Goal: Task Accomplishment & Management: Complete application form

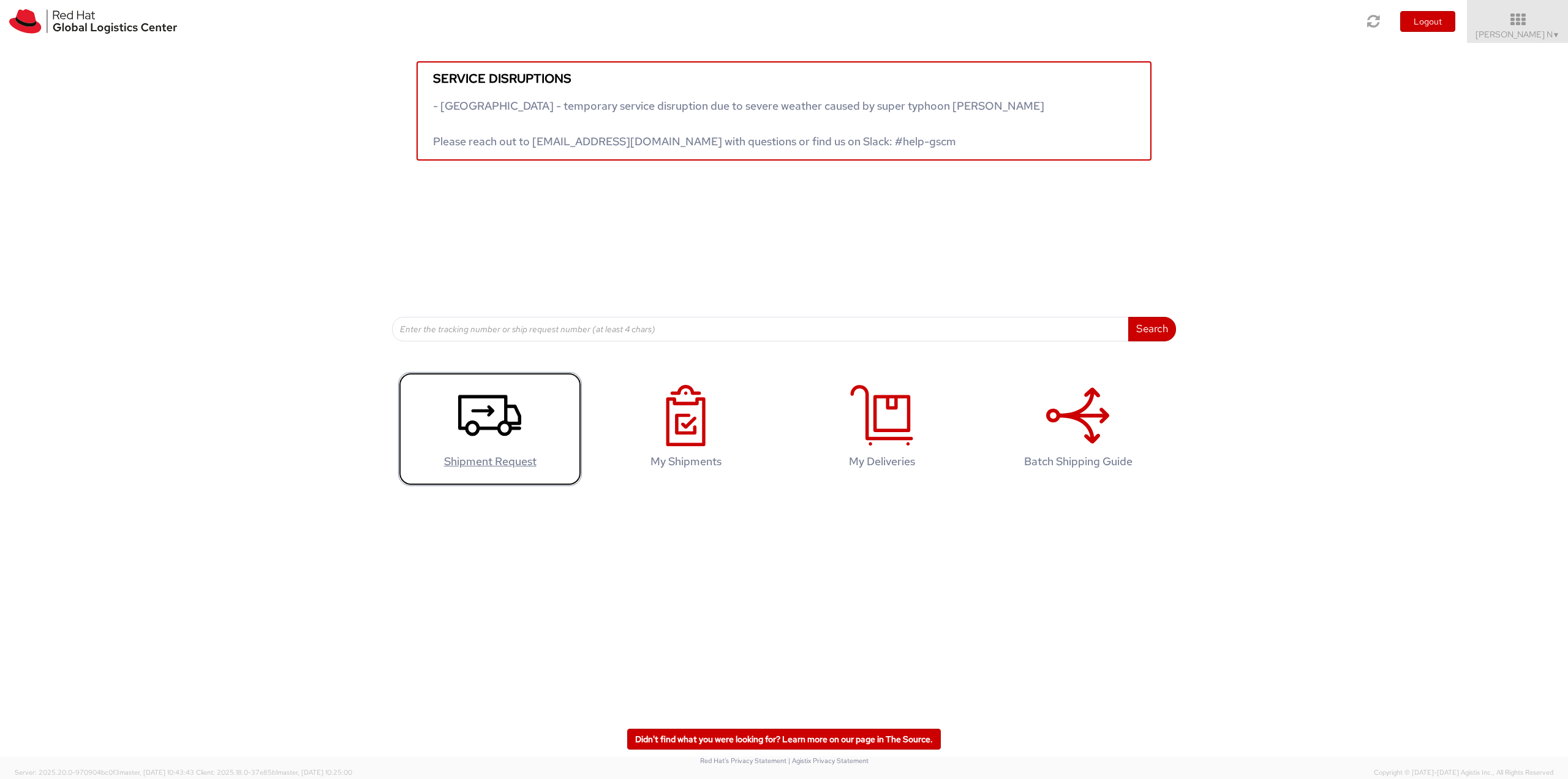
click at [516, 416] on icon at bounding box center [490, 415] width 63 height 61
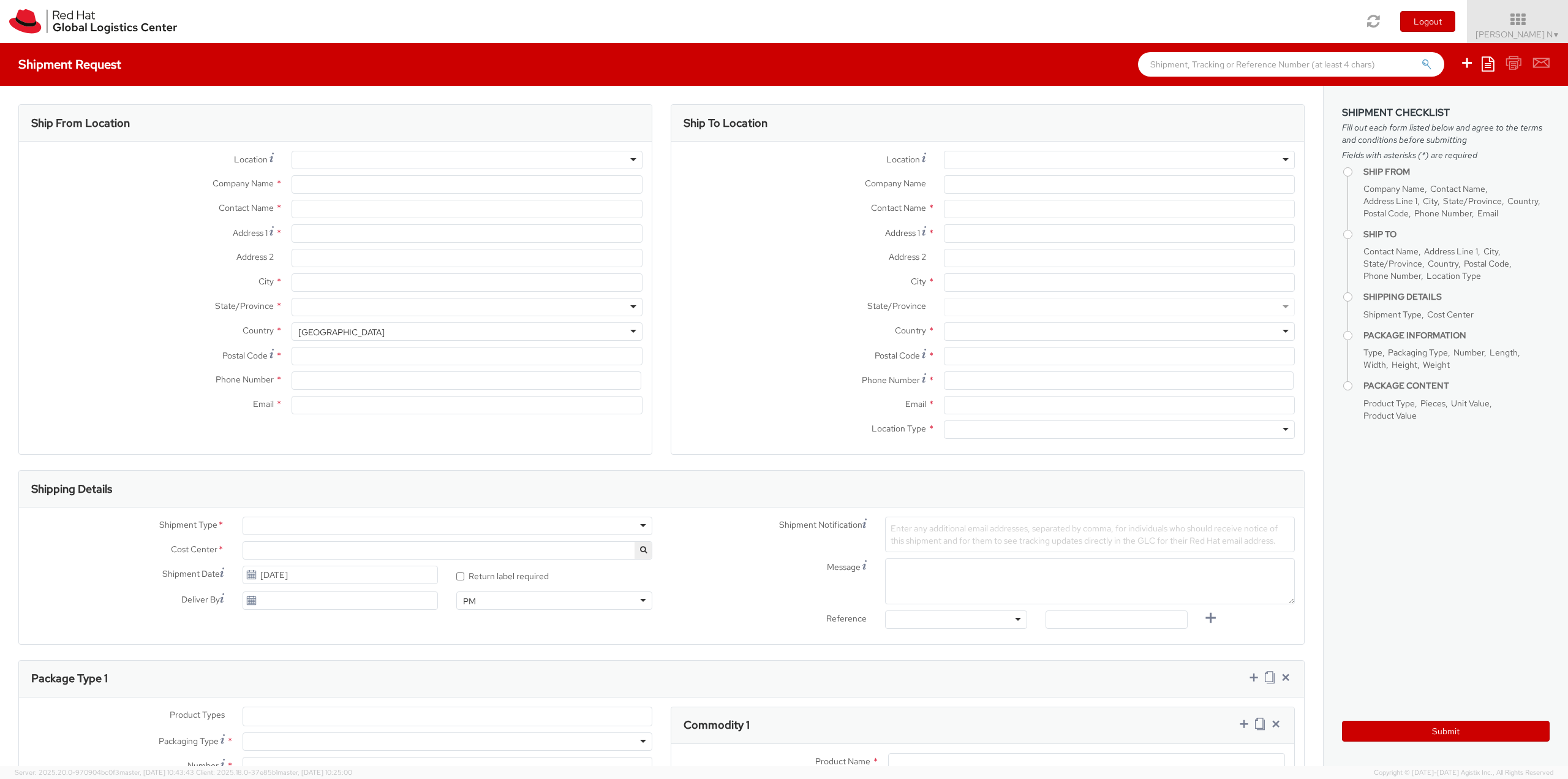
select select
select select "813"
type input "Red Hat India Private Limited"
type input "Kiran Kumar N"
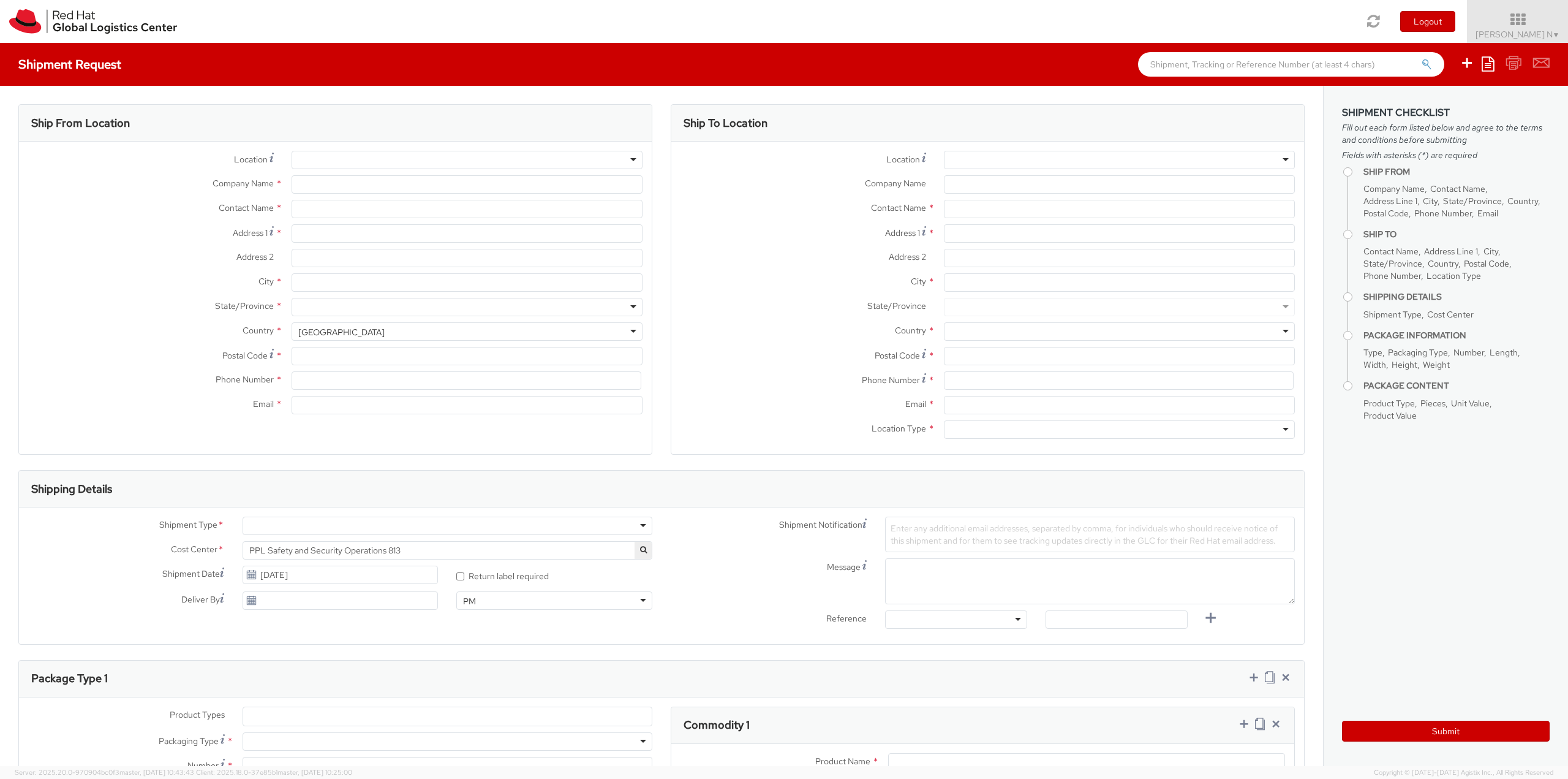
type input "Bagmane Constellation Business Park"
type input "FL 10, East Tower, Carina Building"
type input "BANGALORE"
type input "560037"
type input "918067935000"
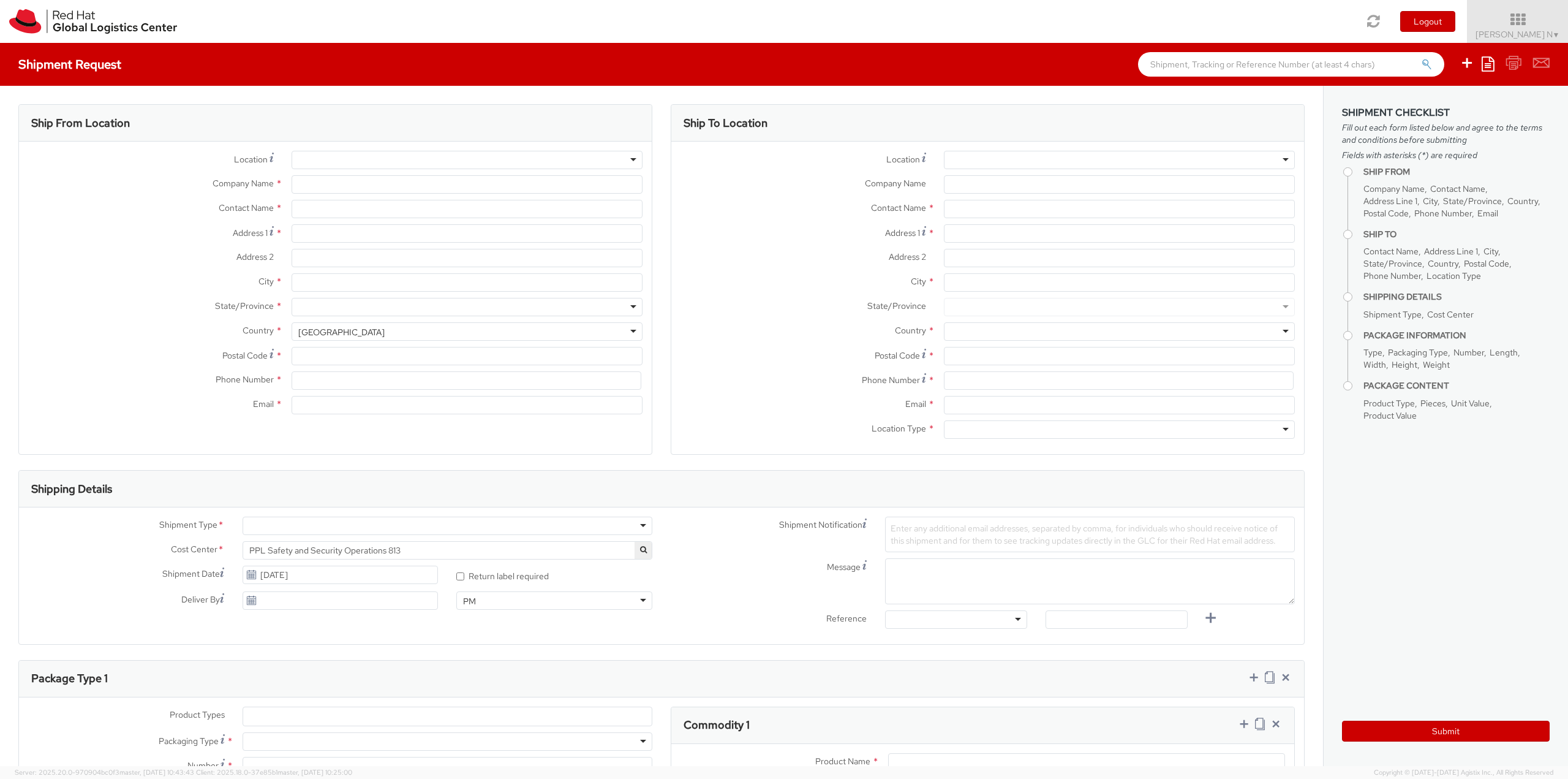
type input "kkumarn@redhat.com"
select select "CM"
select select "KGS"
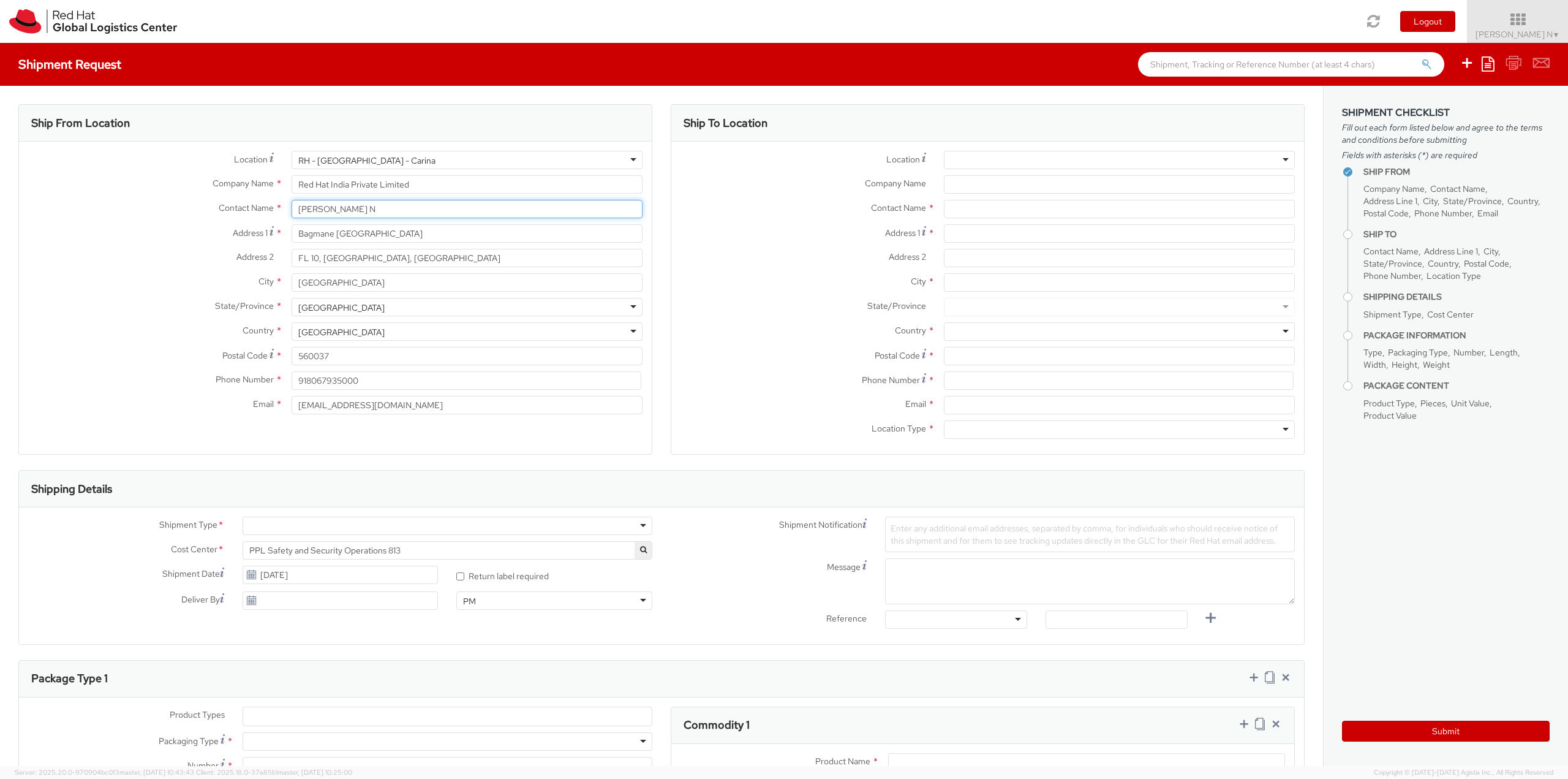
click at [341, 205] on input "Kiran Kumar N" at bounding box center [467, 209] width 351 height 19
click at [428, 220] on div "Contact Name * Kiran Kumar N" at bounding box center [335, 212] width 632 height 24
click at [426, 212] on input "Kiran Kumar N" at bounding box center [467, 209] width 351 height 19
drag, startPoint x: 426, startPoint y: 212, endPoint x: 319, endPoint y: 210, distance: 107.0
click at [319, 210] on input "Kiran Kumar N" at bounding box center [467, 209] width 351 height 19
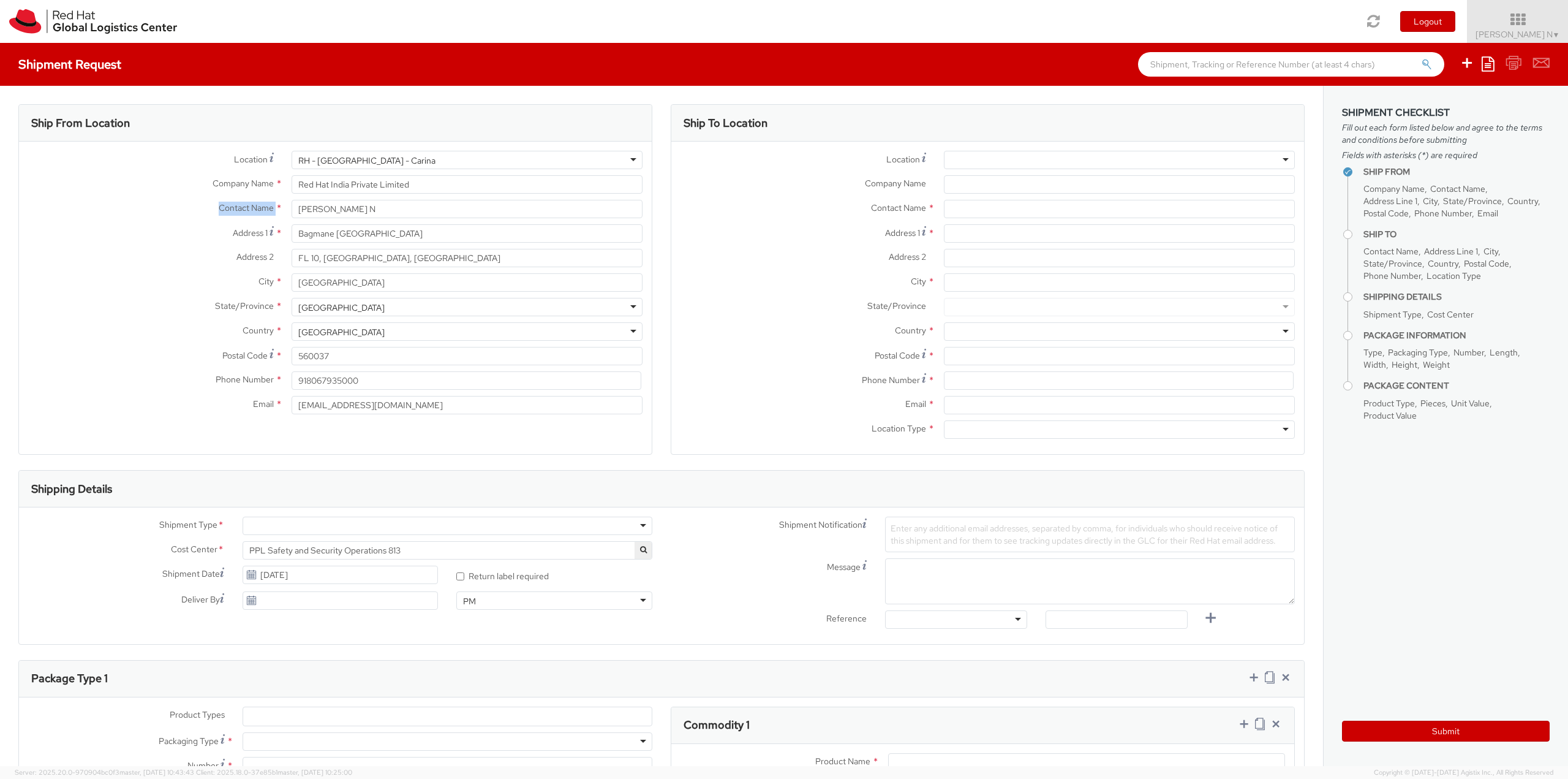
drag, startPoint x: 215, startPoint y: 208, endPoint x: 273, endPoint y: 211, distance: 58.1
click at [273, 211] on label "Contact Name *" at bounding box center [150, 208] width 263 height 16
click at [391, 209] on input "Kiran Kumar N" at bounding box center [467, 209] width 351 height 19
drag, startPoint x: 391, startPoint y: 209, endPoint x: 227, endPoint y: 204, distance: 164.1
click at [227, 204] on div "Contact Name * Kiran Kumar N" at bounding box center [335, 209] width 632 height 19
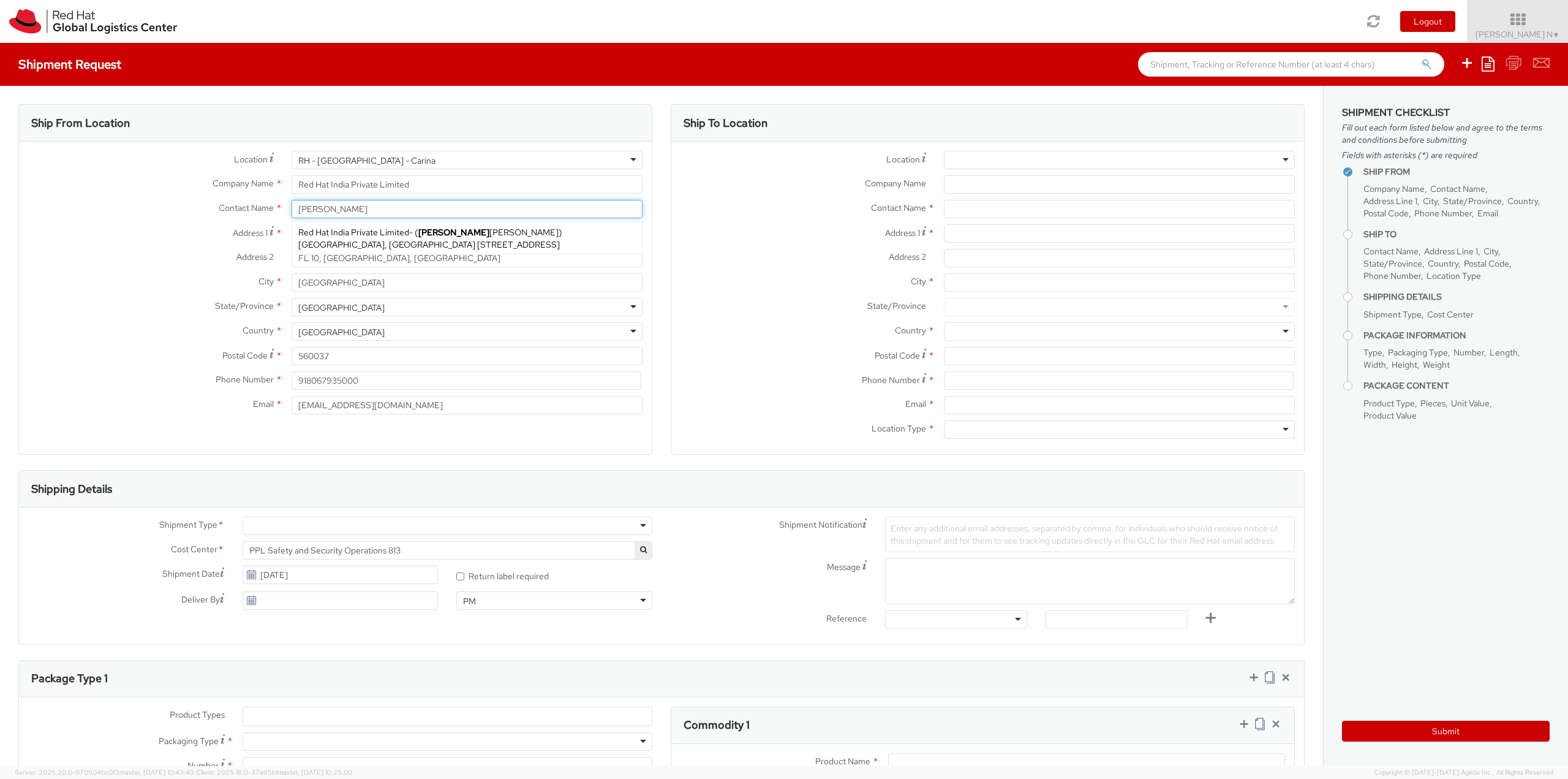
click at [369, 242] on span "Bagmane Constellation Business Park, FL 10, East Tower, Carina Building, FLEX, …" at bounding box center [429, 245] width 262 height 11
type input "Imran Hussain"
type input "ihussain@redhat.com"
select select
type input "Imran Hussain"
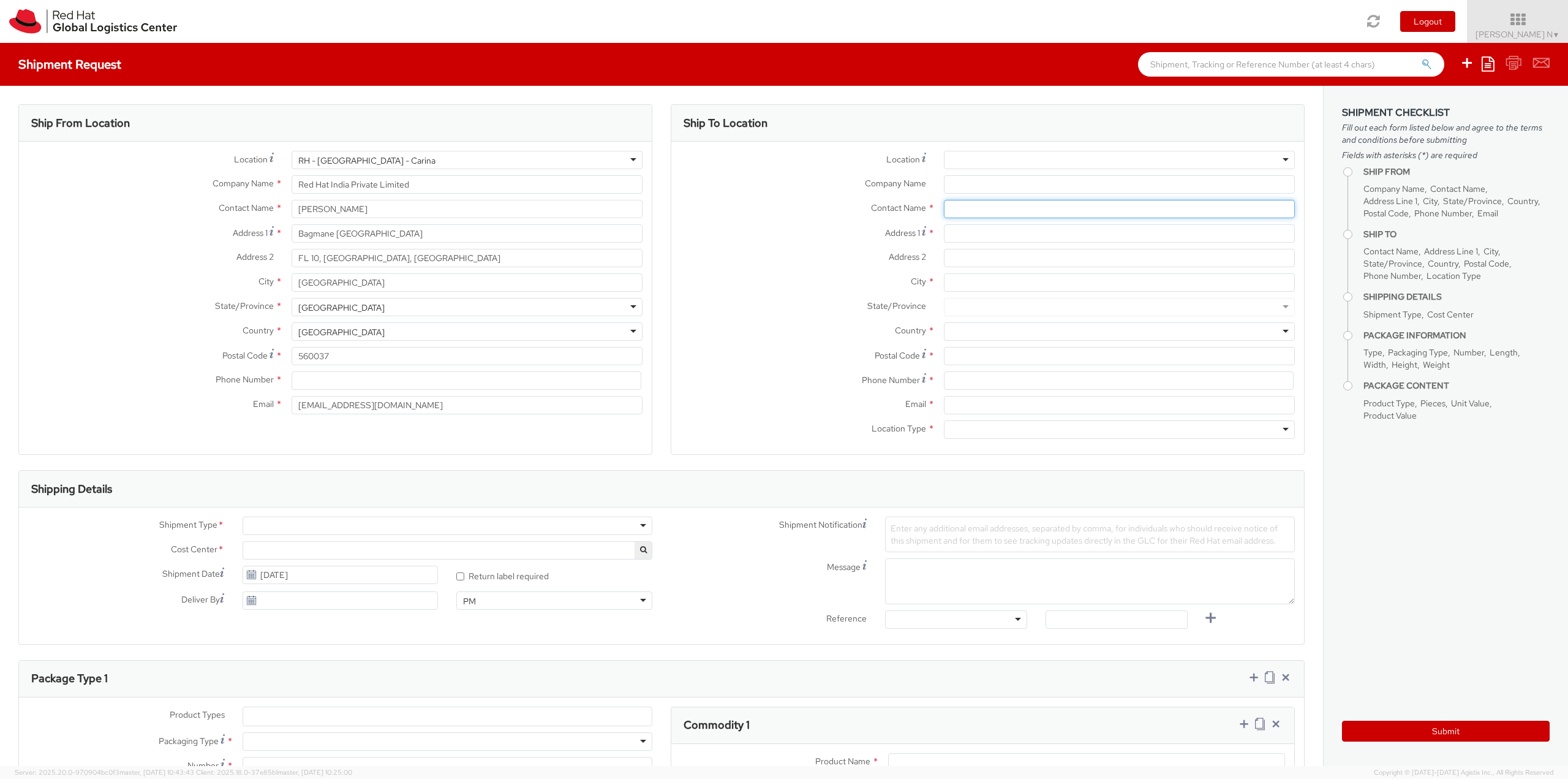
click at [955, 207] on input "text" at bounding box center [1119, 209] width 351 height 19
type input "pallav sen"
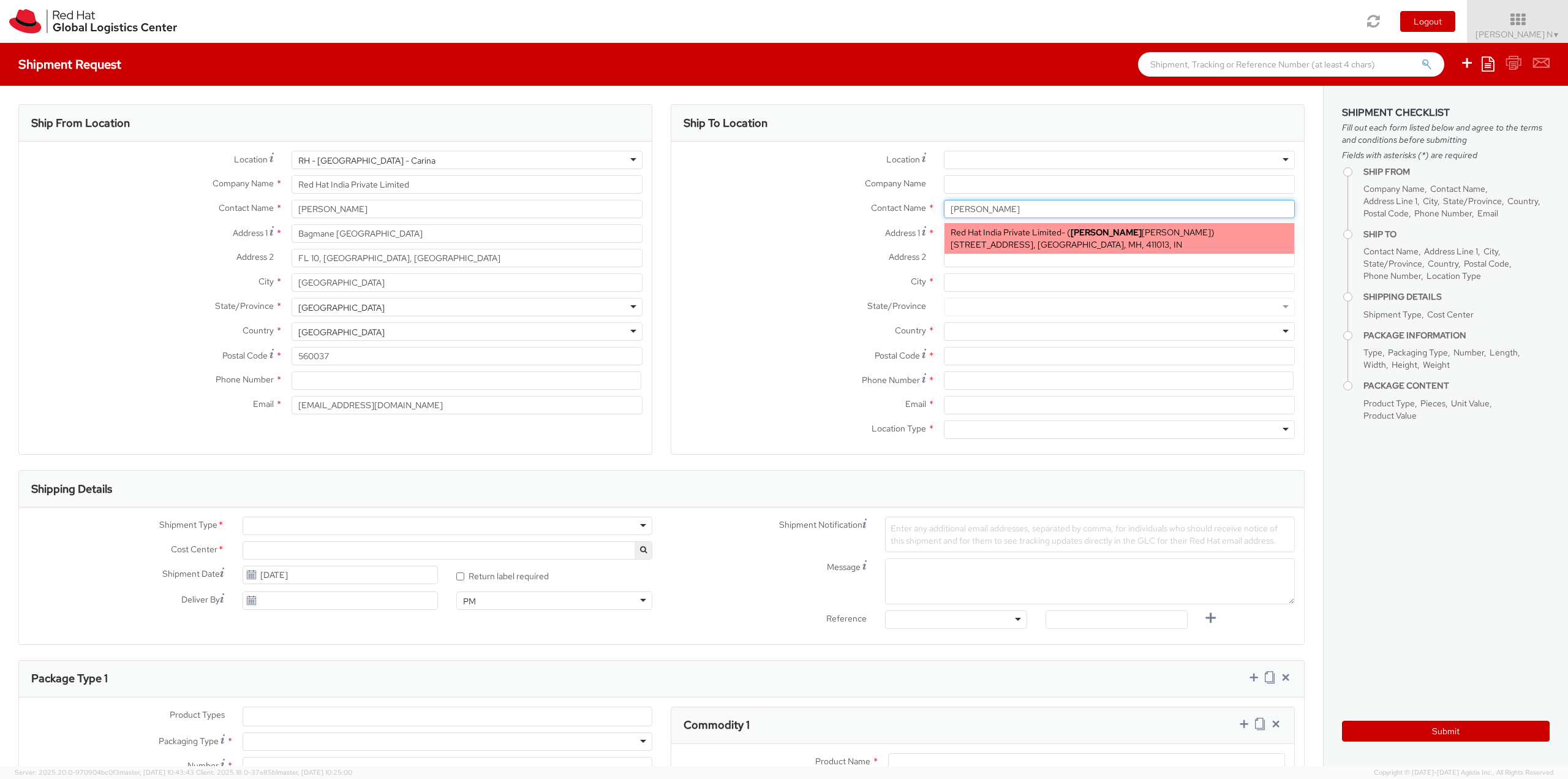
click at [1086, 243] on span "Level 3, Wing A&B, Tower 6, Cybercity, Magarpatta City, Hadapsar, FLEX, PUNE, M…" at bounding box center [1066, 245] width 232 height 11
type input "Red Hat India Private Limited"
type input "Pallav Sen Gupta"
type input "Level 3, Wing A&B, Tower 6, Cybercity"
type input "Magarpatta City, Hadapsar"
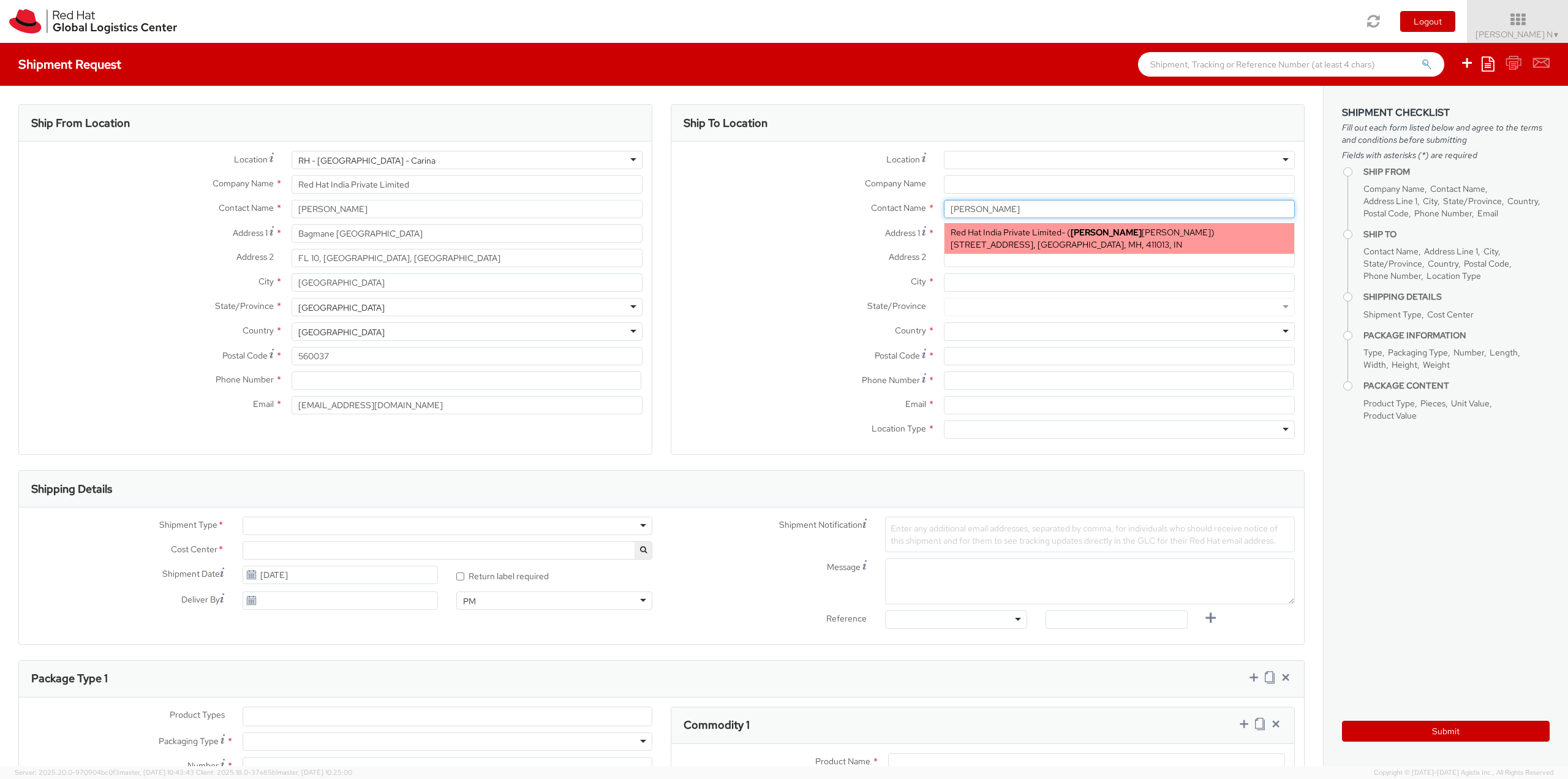
type input "PUNE"
type input "411013"
type input "psengupt@redhat.com"
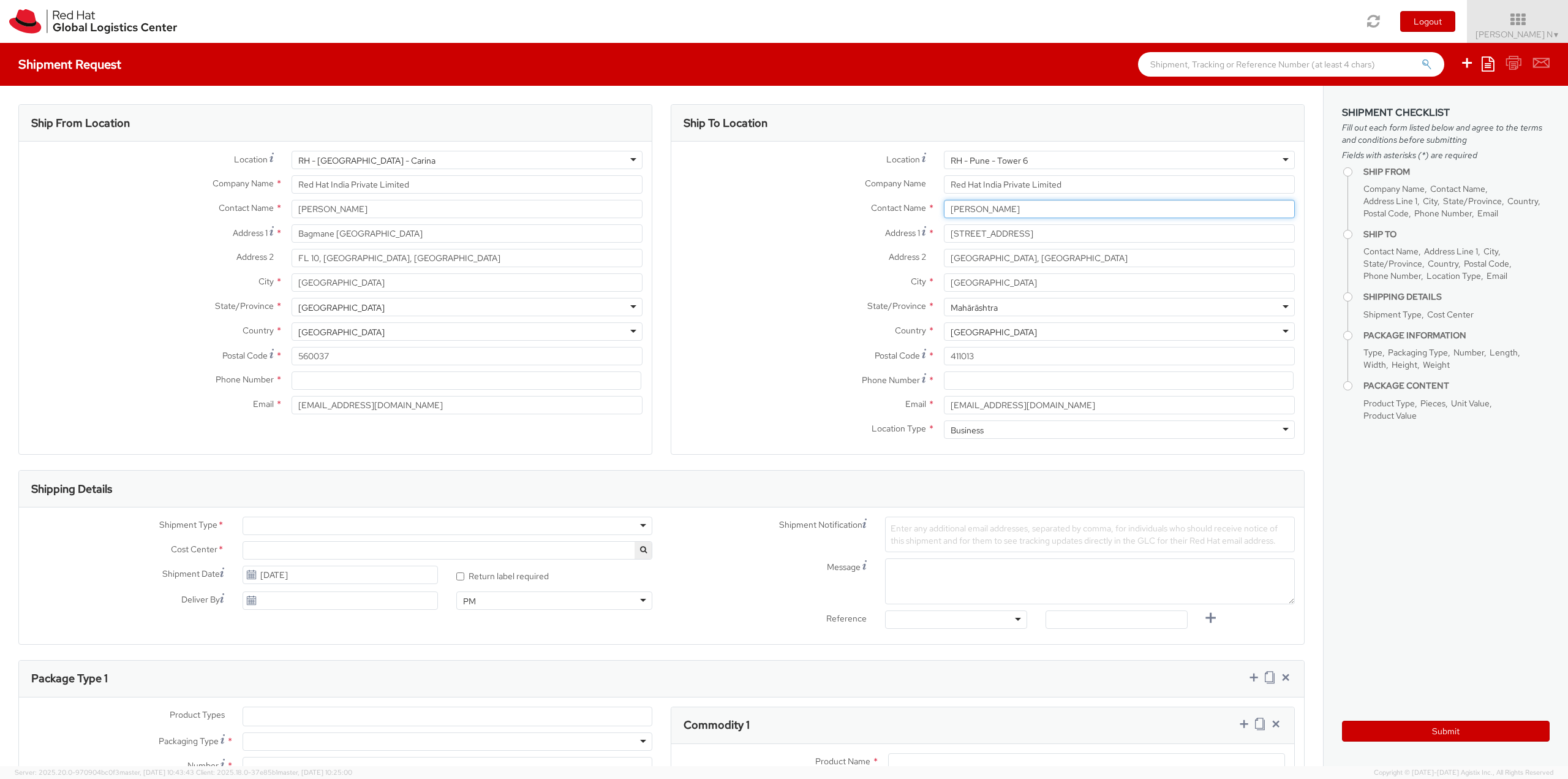
type input "Pallav Sen Gupta"
click at [968, 381] on input at bounding box center [1118, 381] width 350 height 19
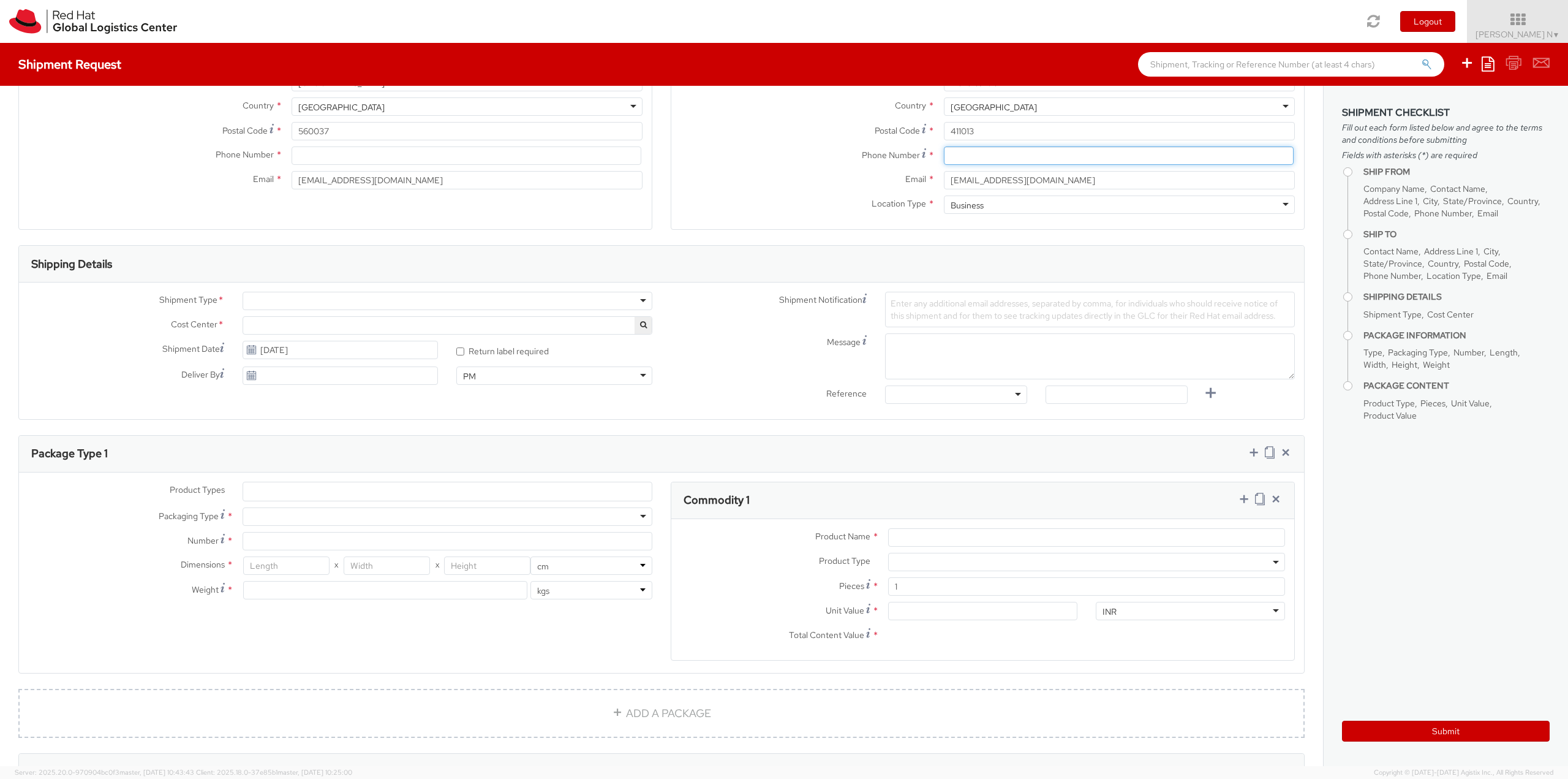
scroll to position [245, 0]
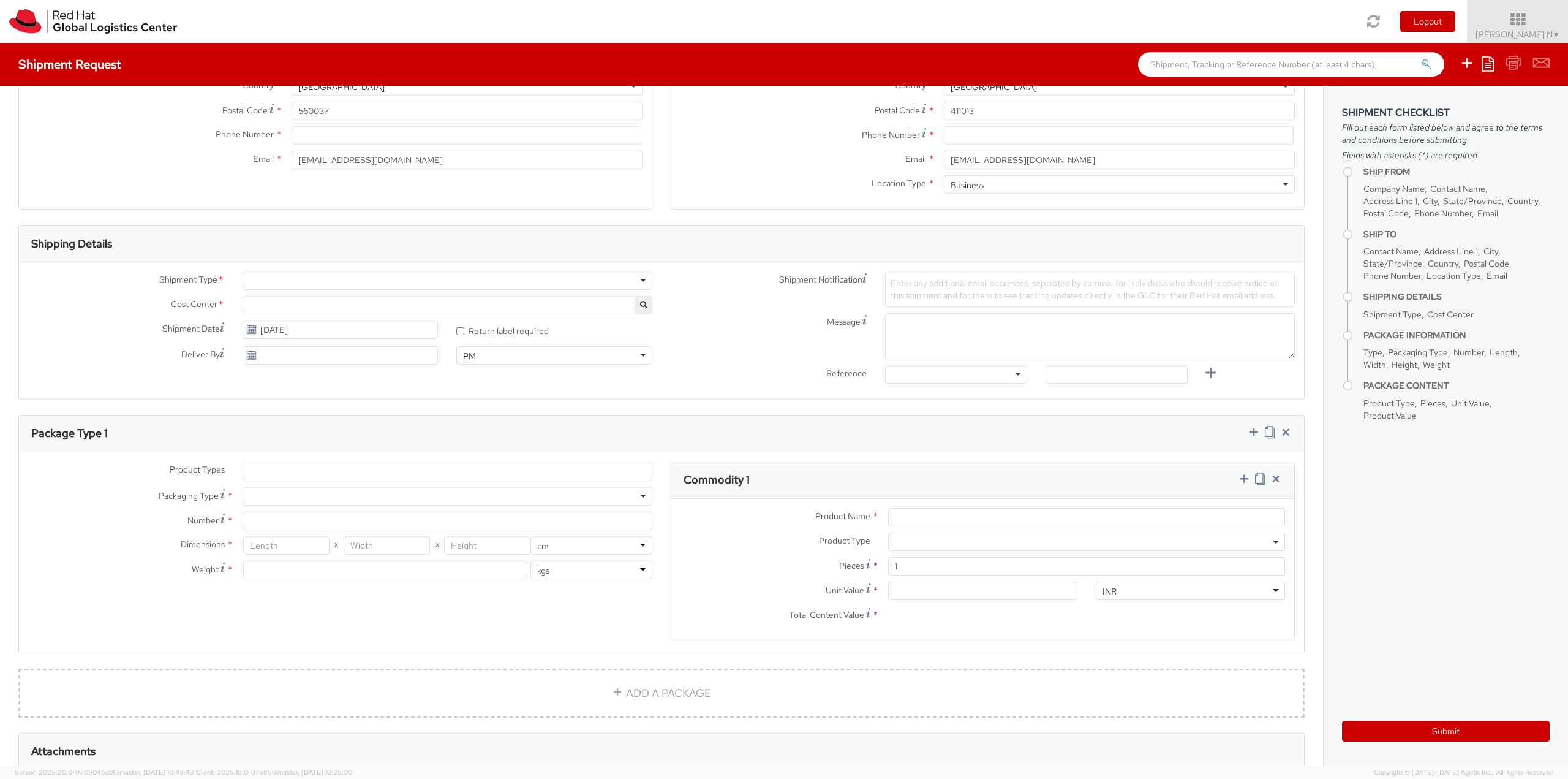
click at [311, 280] on div at bounding box center [447, 281] width 410 height 19
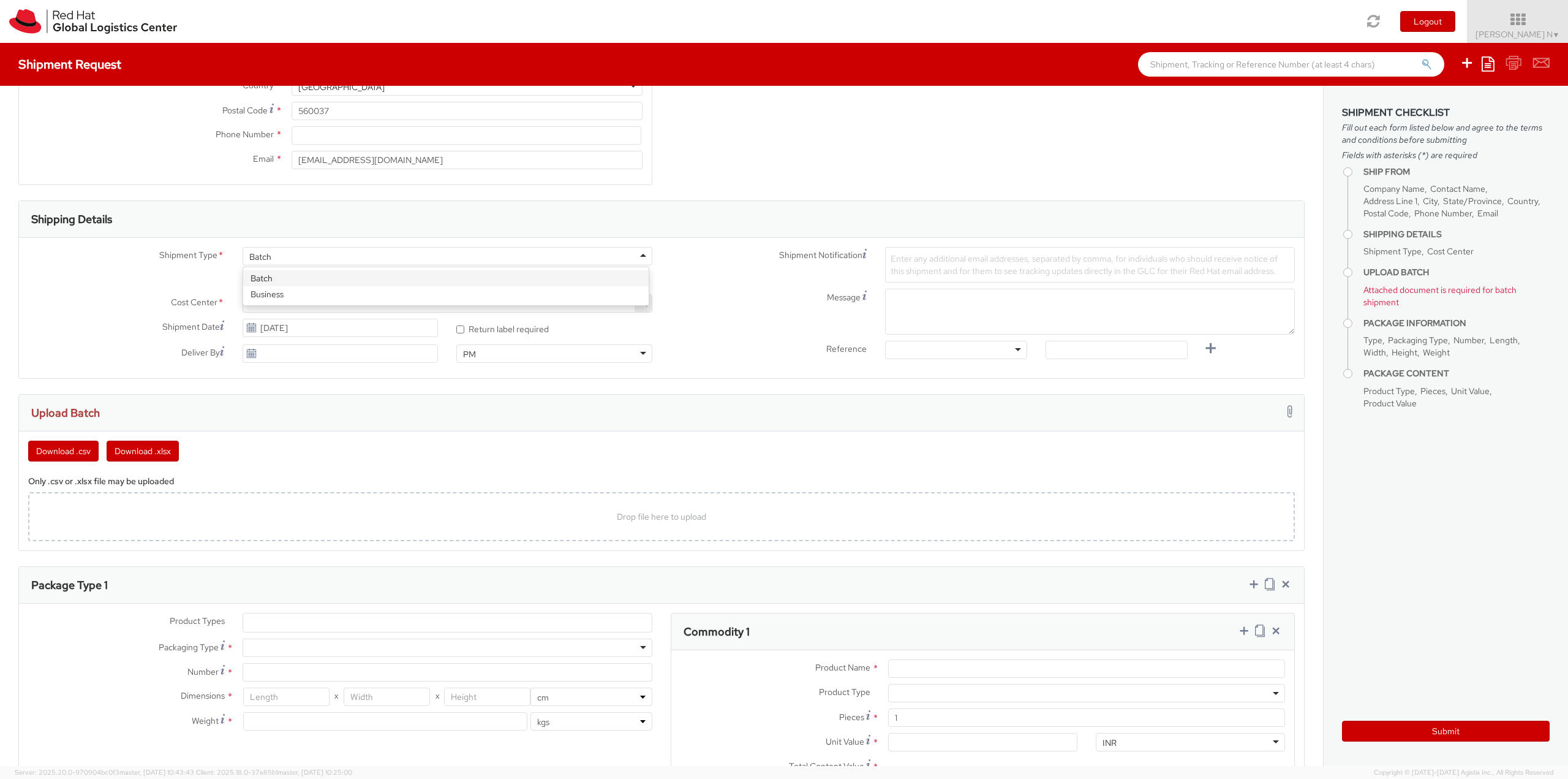
click at [280, 256] on div "Batch" at bounding box center [447, 256] width 410 height 19
select select "813"
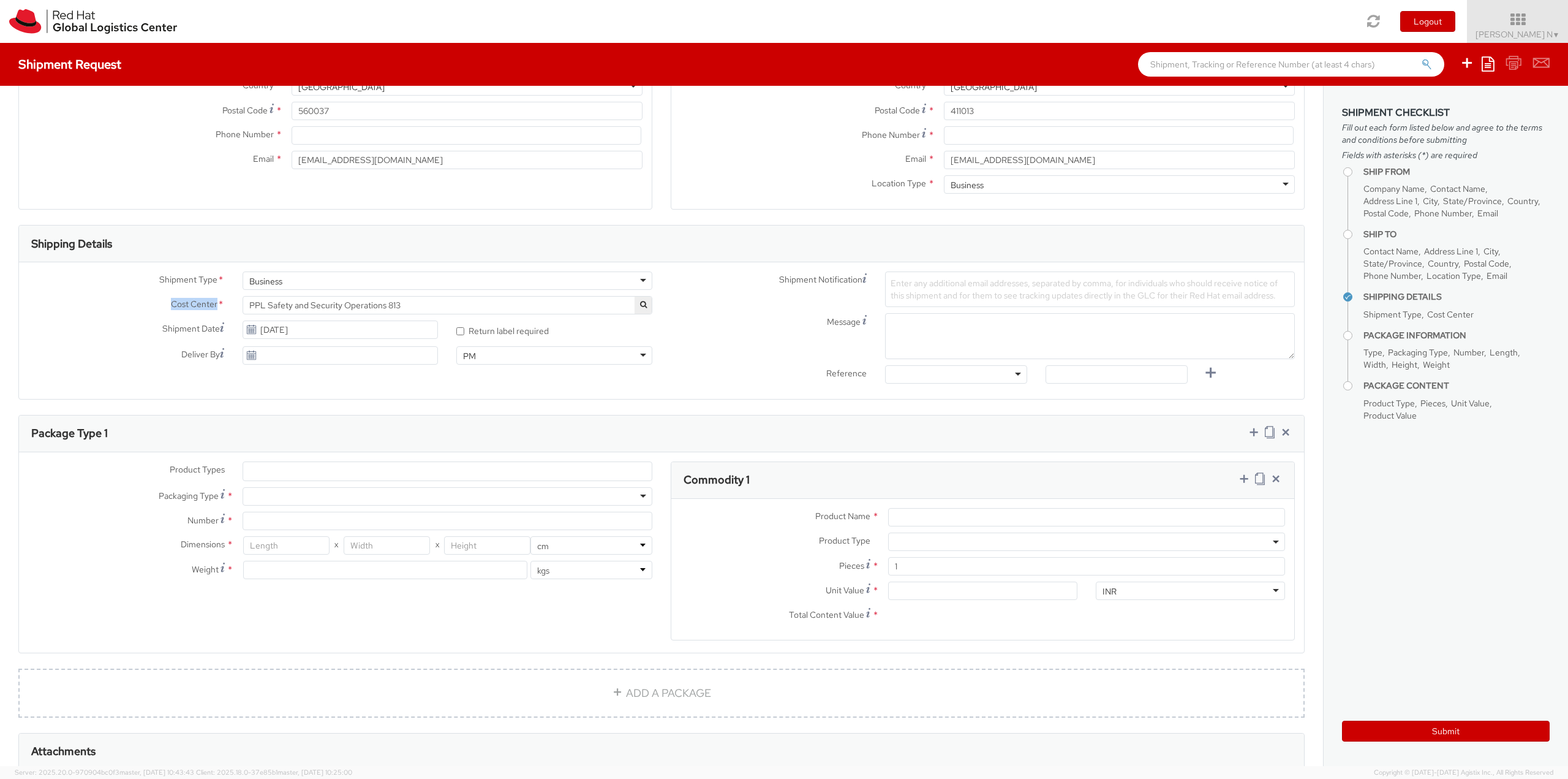
drag, startPoint x: 167, startPoint y: 306, endPoint x: 215, endPoint y: 306, distance: 48.0
click at [215, 306] on span "Cost Center" at bounding box center [193, 304] width 46 height 14
drag, startPoint x: 219, startPoint y: 332, endPoint x: 271, endPoint y: 339, distance: 52.5
click at [271, 339] on div "Shipment Date Shipment Date is the date the shipment will be handed off to the …" at bounding box center [232, 333] width 428 height 24
click at [153, 342] on div "Shipment Date Shipment Date is the date the shipment will be handed off to the …" at bounding box center [232, 333] width 428 height 24
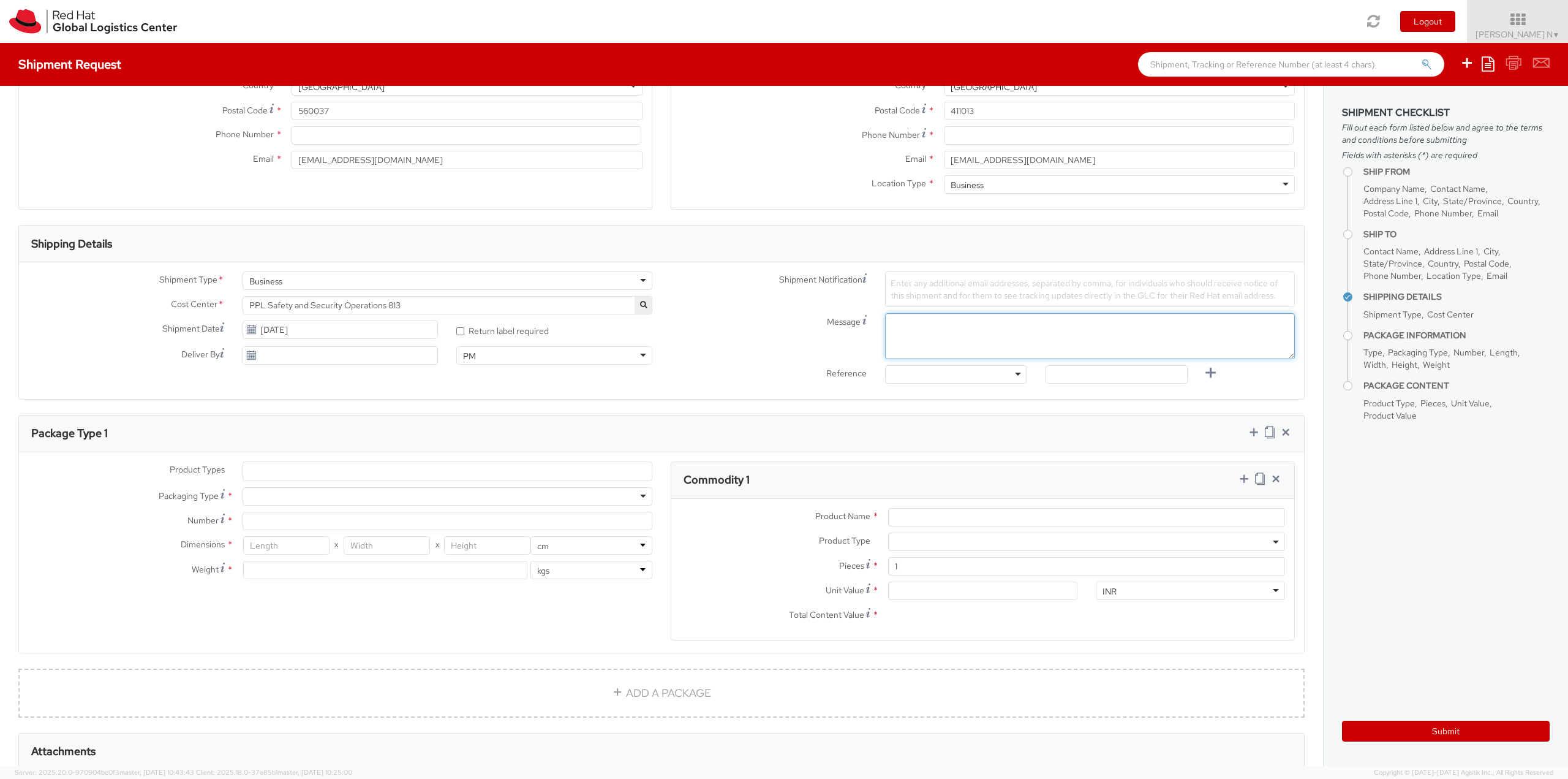
click at [956, 320] on textarea "Message" at bounding box center [1090, 336] width 410 height 46
click at [901, 331] on textarea "Message" at bounding box center [1090, 336] width 410 height 46
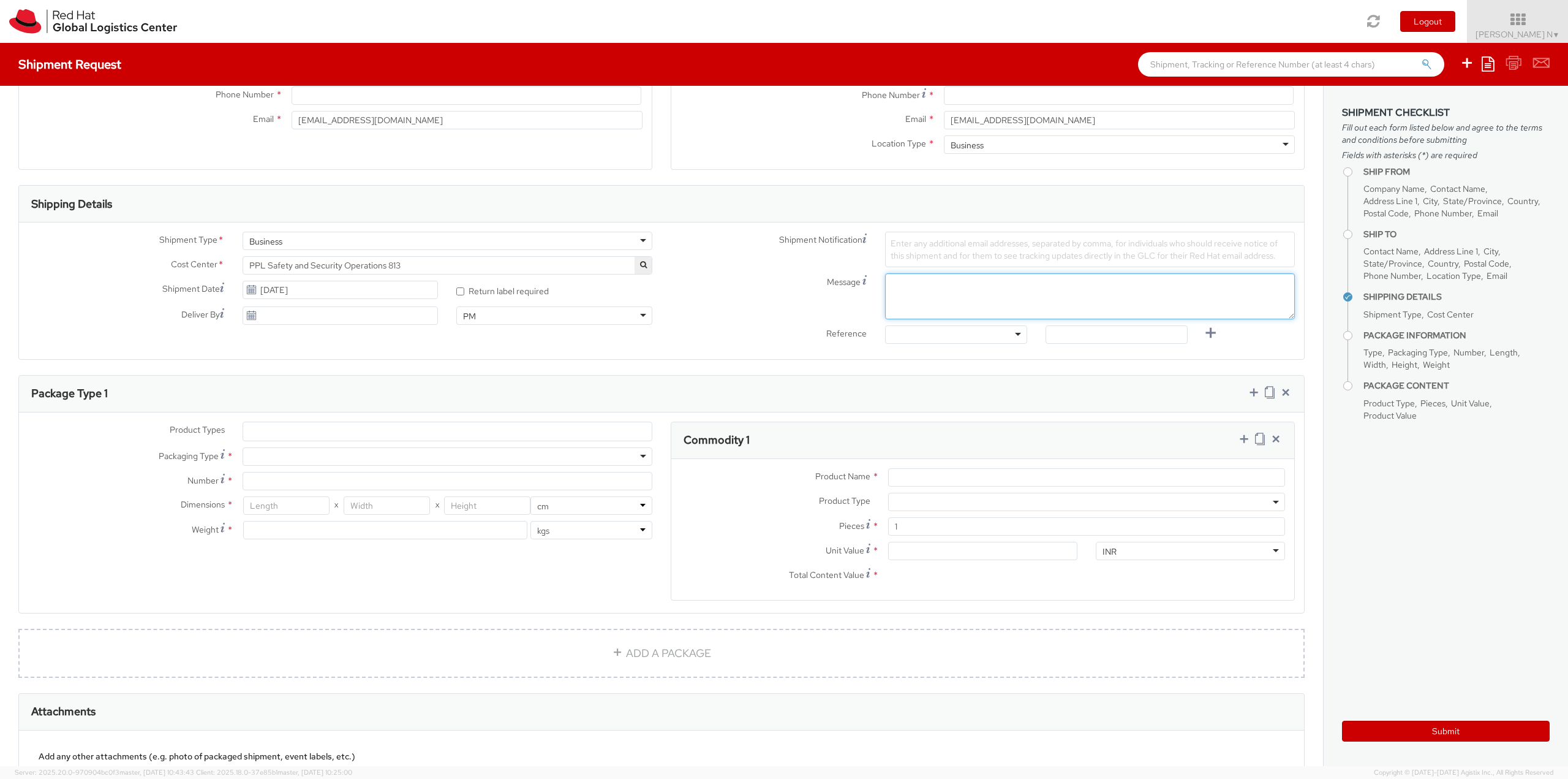
scroll to position [307, 0]
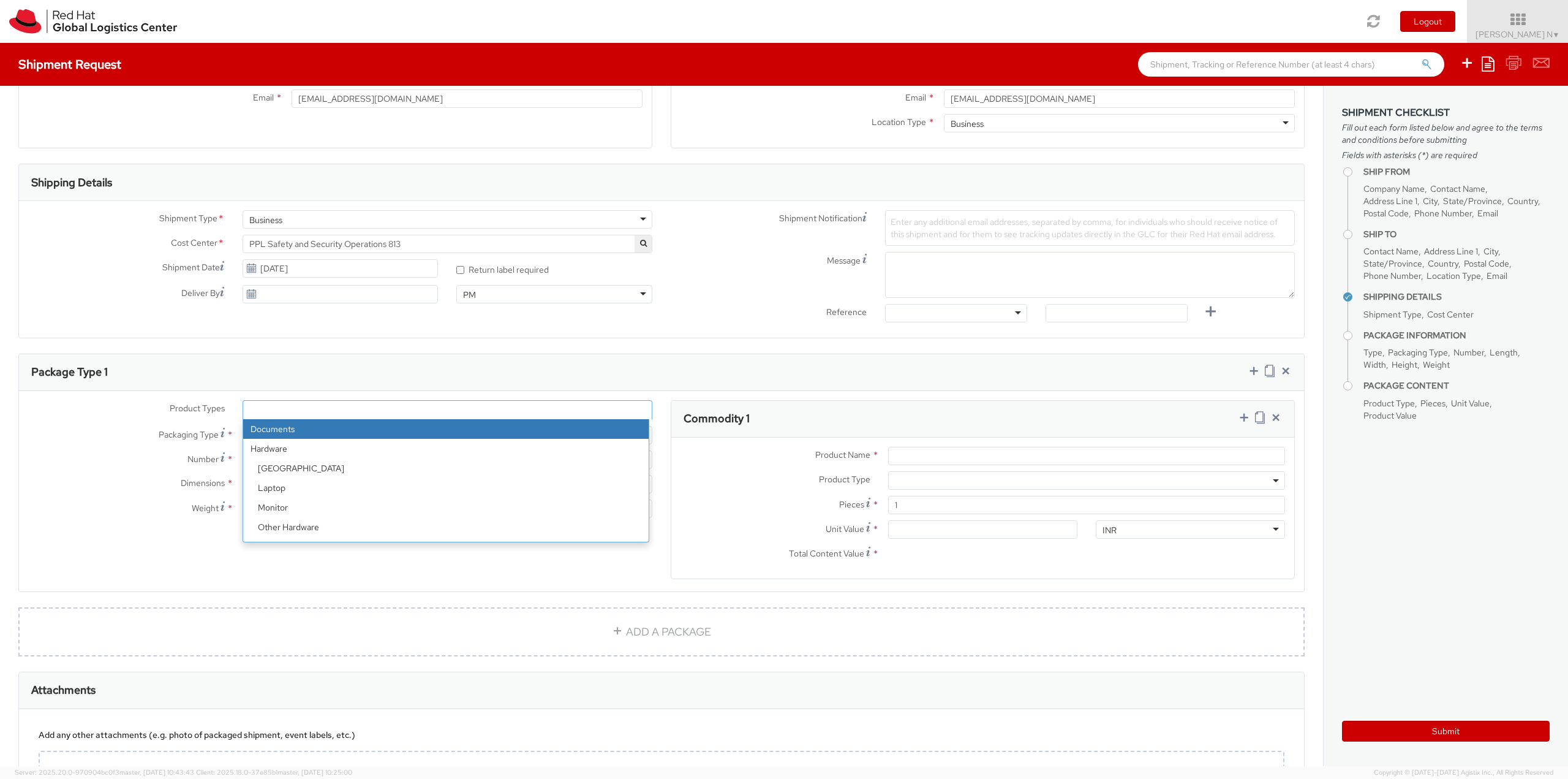
click at [291, 405] on ul at bounding box center [447, 410] width 409 height 19
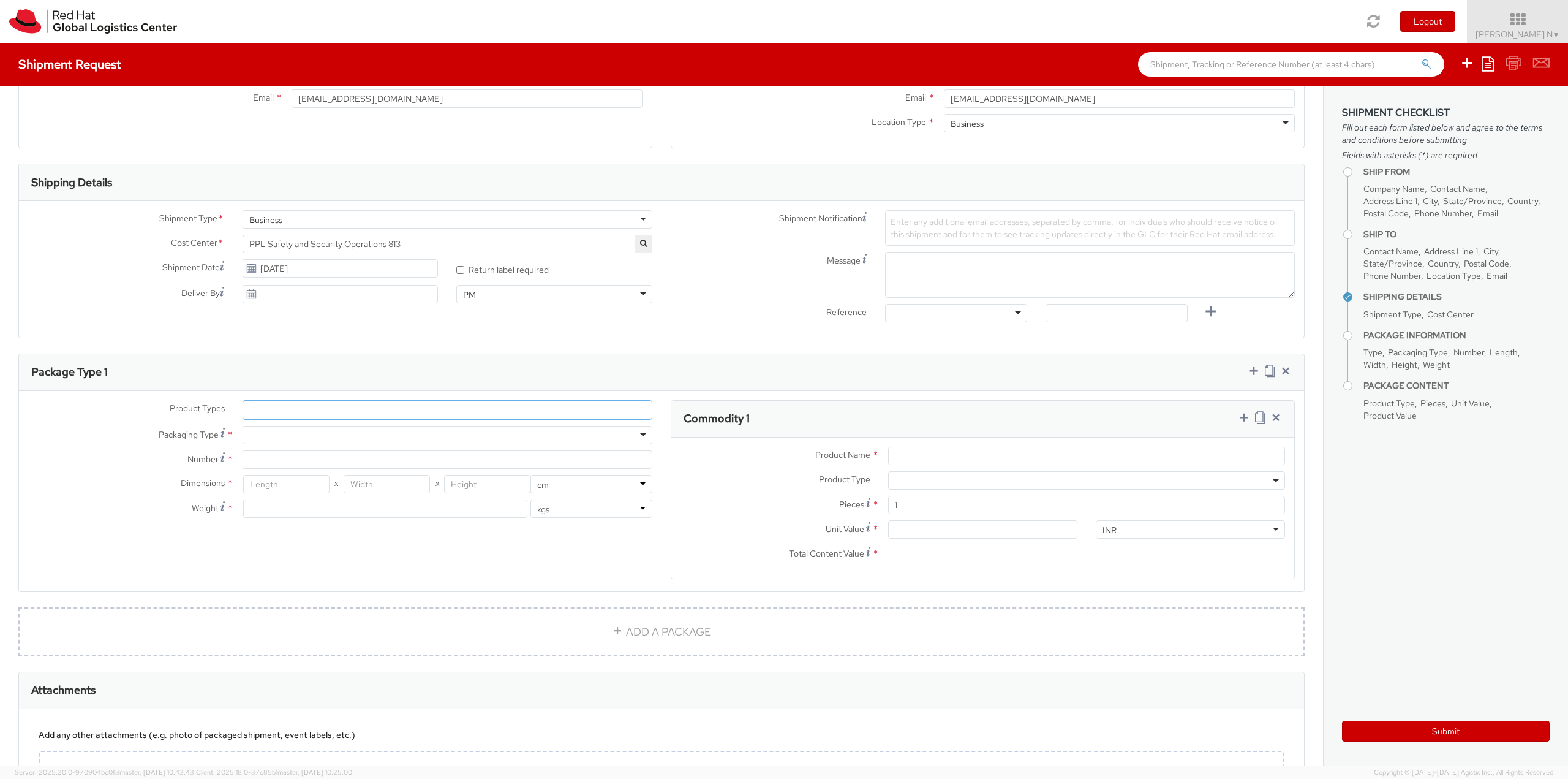
click at [278, 409] on ul at bounding box center [447, 410] width 409 height 19
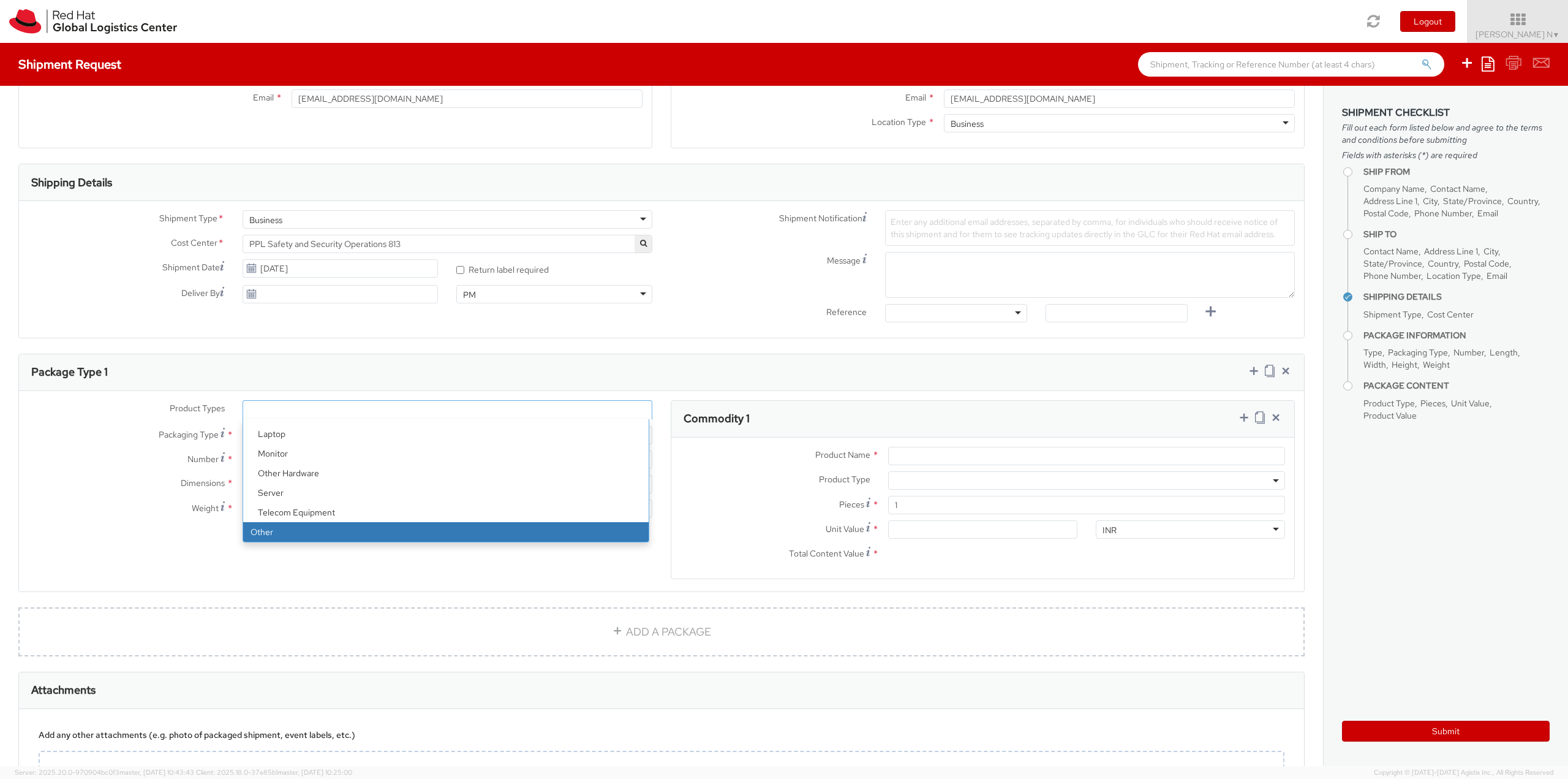
select select "OTHER"
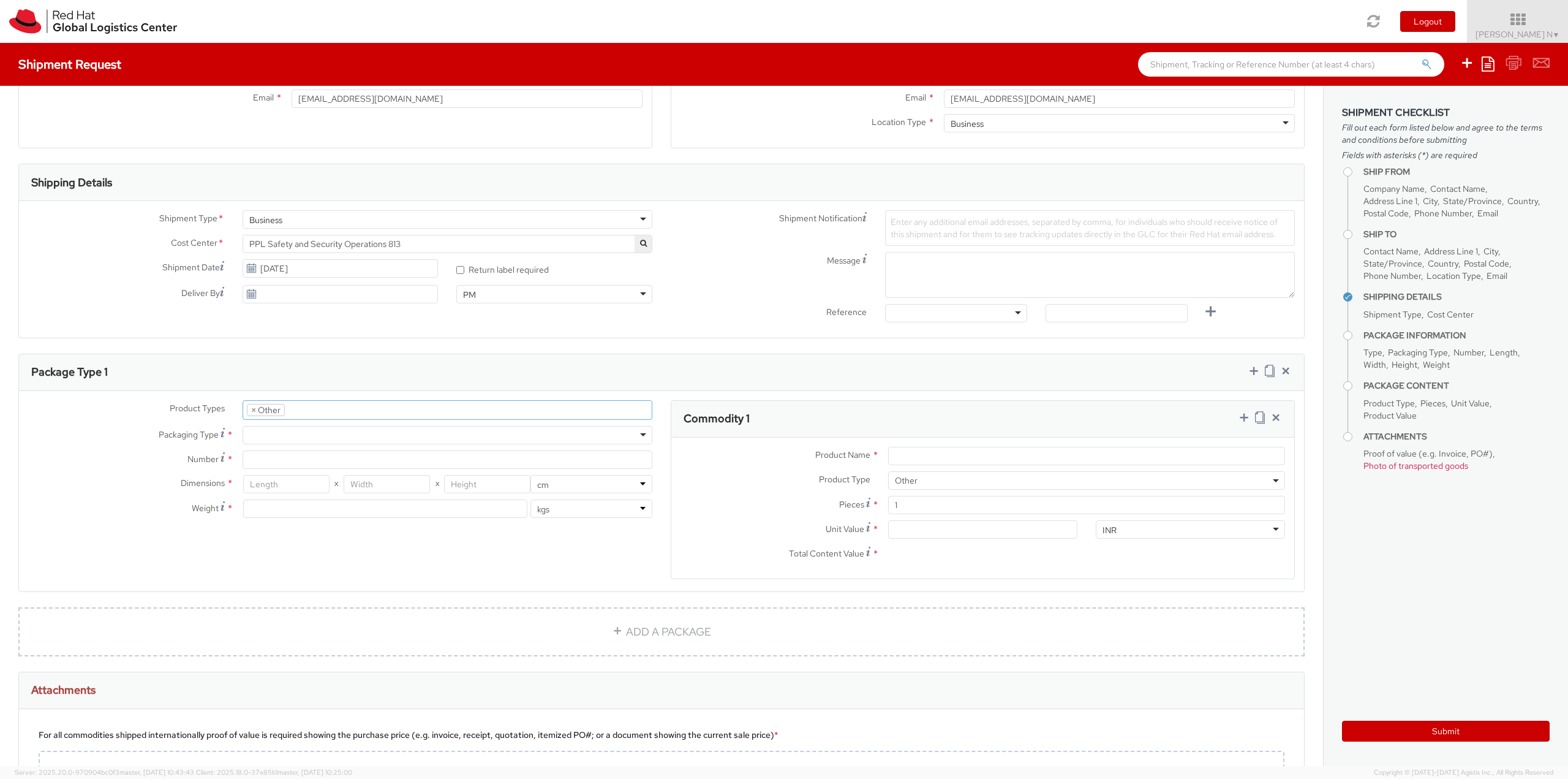
scroll to position [94, 0]
click at [292, 431] on div at bounding box center [447, 435] width 410 height 19
click at [259, 463] on input "Number *" at bounding box center [447, 459] width 410 height 19
type input "1"
click at [290, 483] on input "number" at bounding box center [286, 484] width 86 height 19
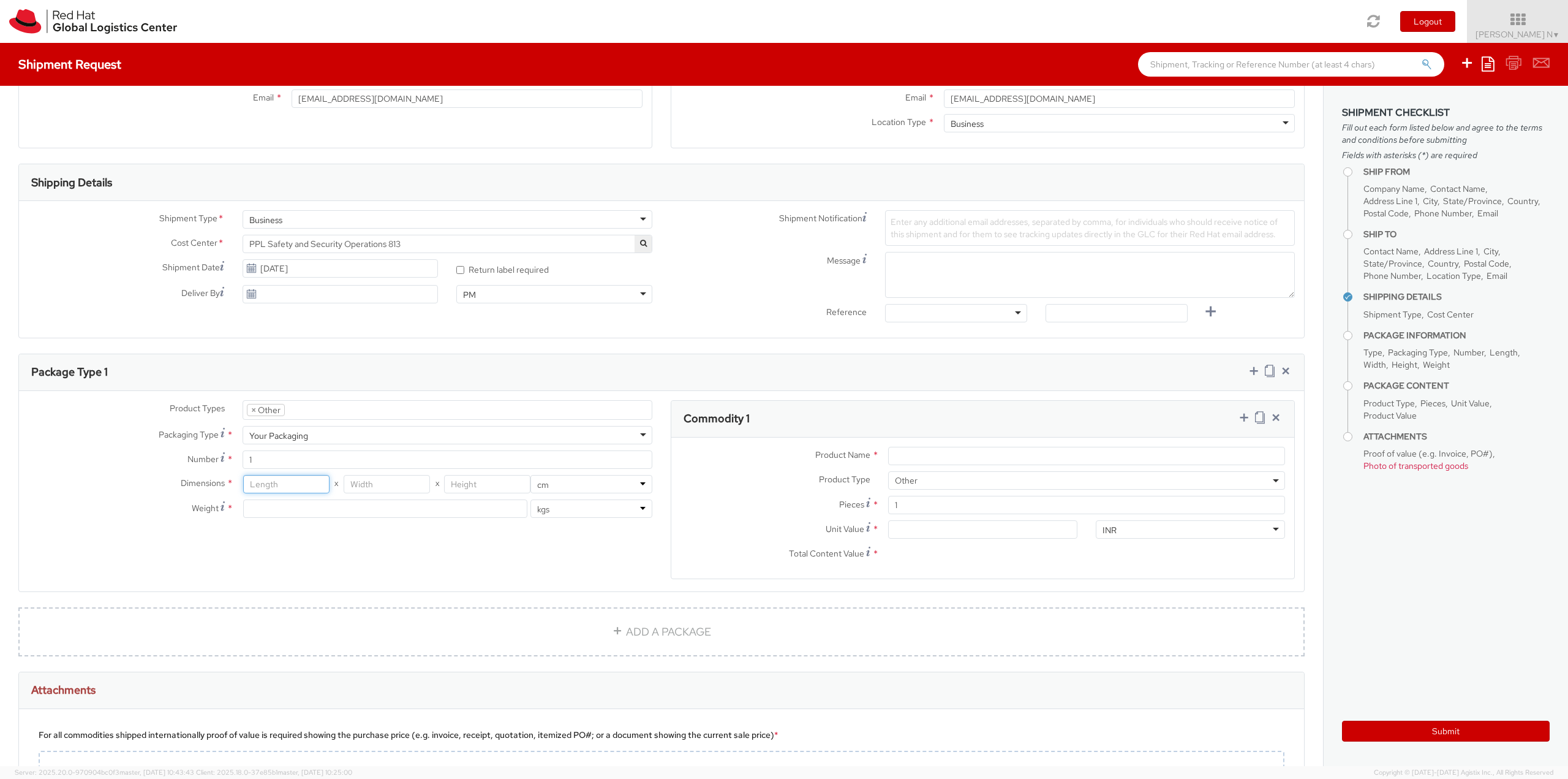
click at [271, 483] on input "number" at bounding box center [286, 484] width 86 height 19
click at [391, 481] on input "number" at bounding box center [387, 484] width 86 height 19
click at [479, 481] on input "number" at bounding box center [487, 484] width 86 height 19
click at [552, 481] on select "in cm" at bounding box center [591, 484] width 122 height 19
click at [419, 537] on div "Product Types * Documents Docking Station Laptop Monitor Other Hardware Server …" at bounding box center [661, 497] width 1285 height 194
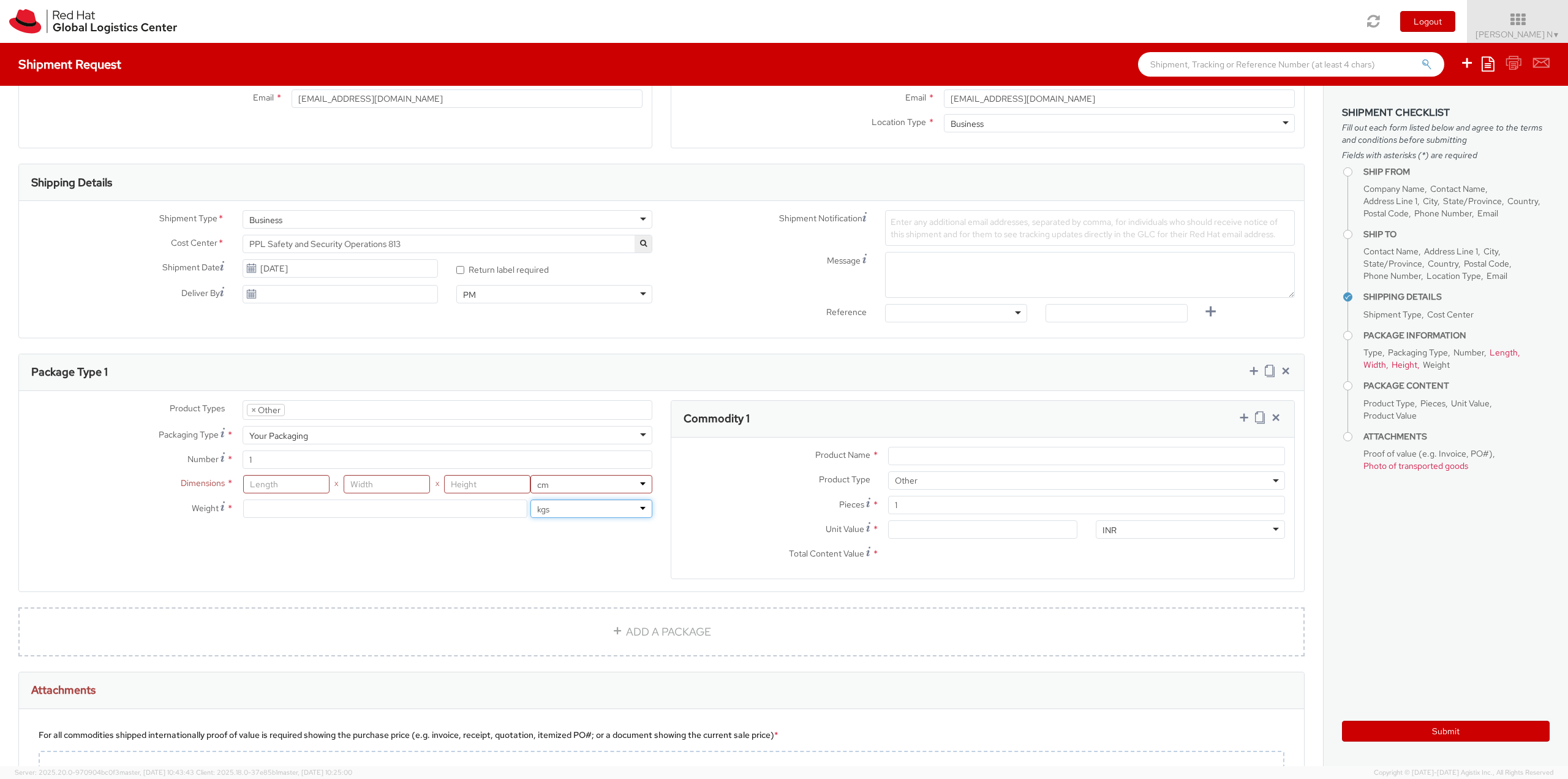
click at [589, 508] on select "lbs kgs" at bounding box center [591, 508] width 122 height 19
drag, startPoint x: 293, startPoint y: 540, endPoint x: 288, endPoint y: 524, distance: 16.8
click at [293, 540] on div "Product Types * Documents Docking Station Laptop Monitor Other Hardware Server …" at bounding box center [661, 497] width 1285 height 194
click at [283, 507] on input "number" at bounding box center [385, 508] width 284 height 19
click at [328, 543] on div "Product Types * Documents Docking Station Laptop Monitor Other Hardware Server …" at bounding box center [661, 497] width 1285 height 194
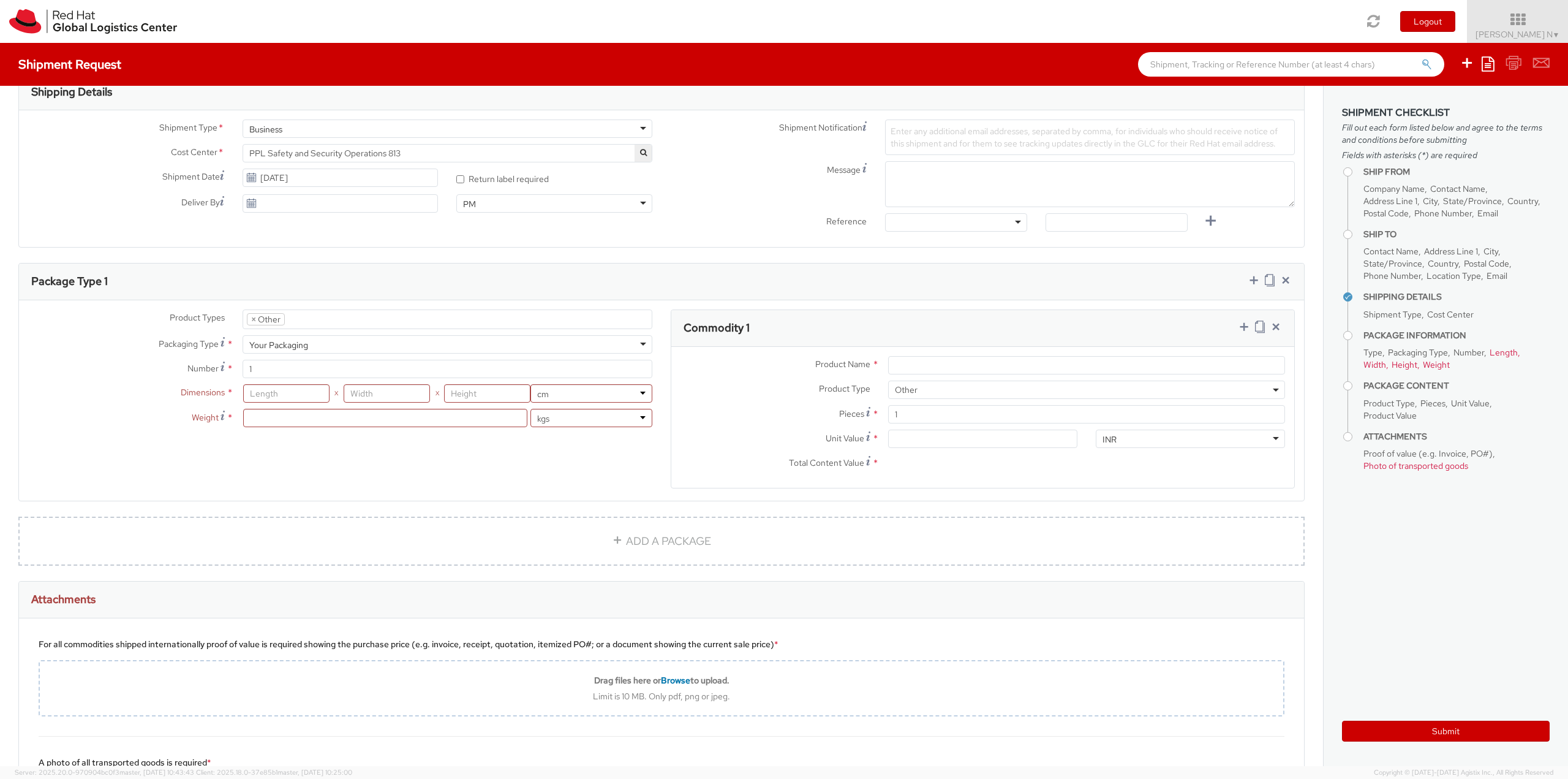
scroll to position [490, 0]
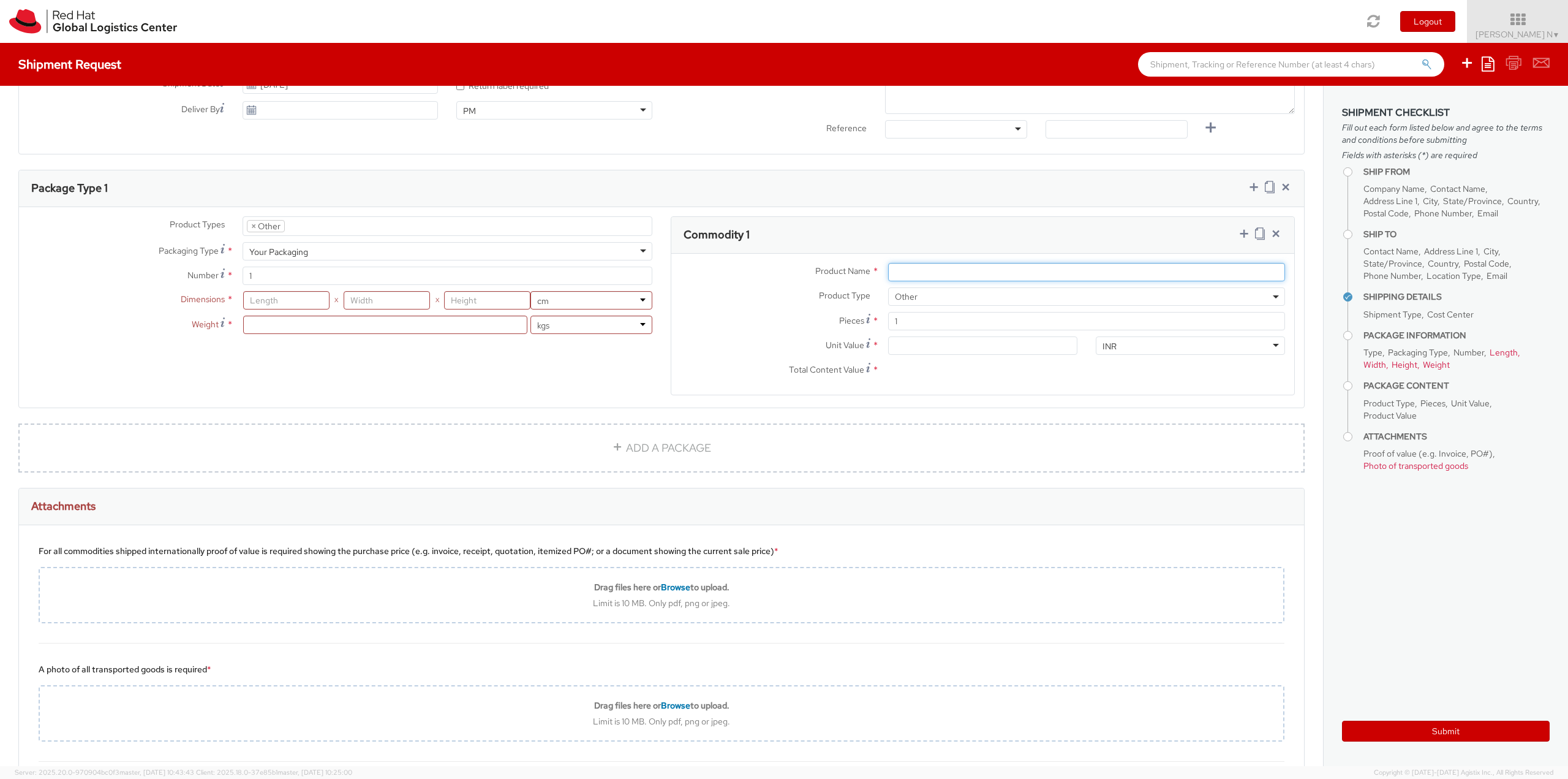
click at [893, 265] on input "Product Name *" at bounding box center [1086, 272] width 397 height 19
click at [888, 272] on input "ID Badge" at bounding box center [1086, 272] width 397 height 19
type input "Blank ID Badge"
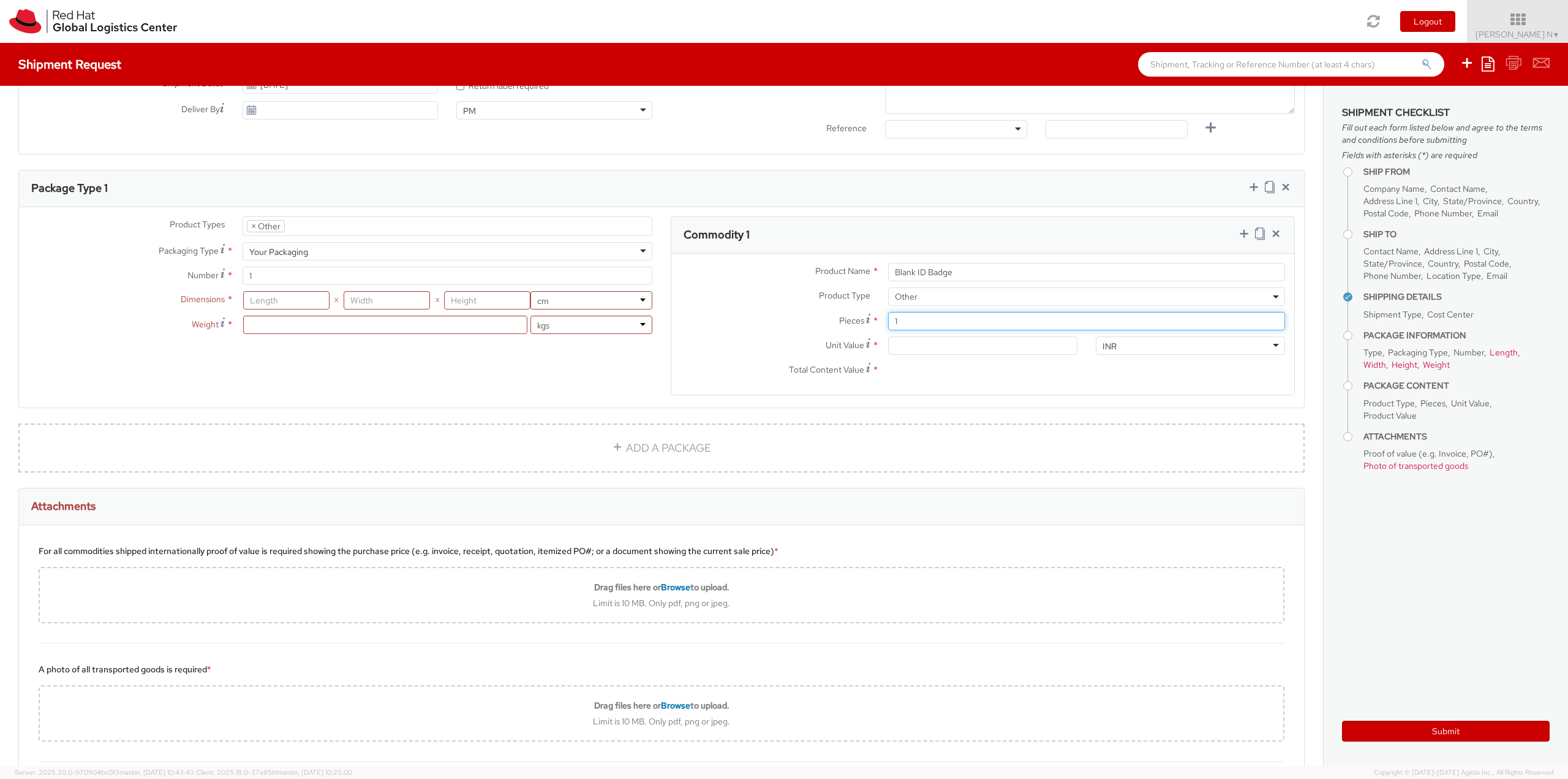
click at [895, 320] on input "1" at bounding box center [1086, 320] width 397 height 19
click at [903, 321] on input "1" at bounding box center [1086, 320] width 397 height 19
drag, startPoint x: 895, startPoint y: 344, endPoint x: 955, endPoint y: 348, distance: 60.1
click at [899, 344] on input "Unit Value *" at bounding box center [982, 346] width 189 height 19
type input "3.00"
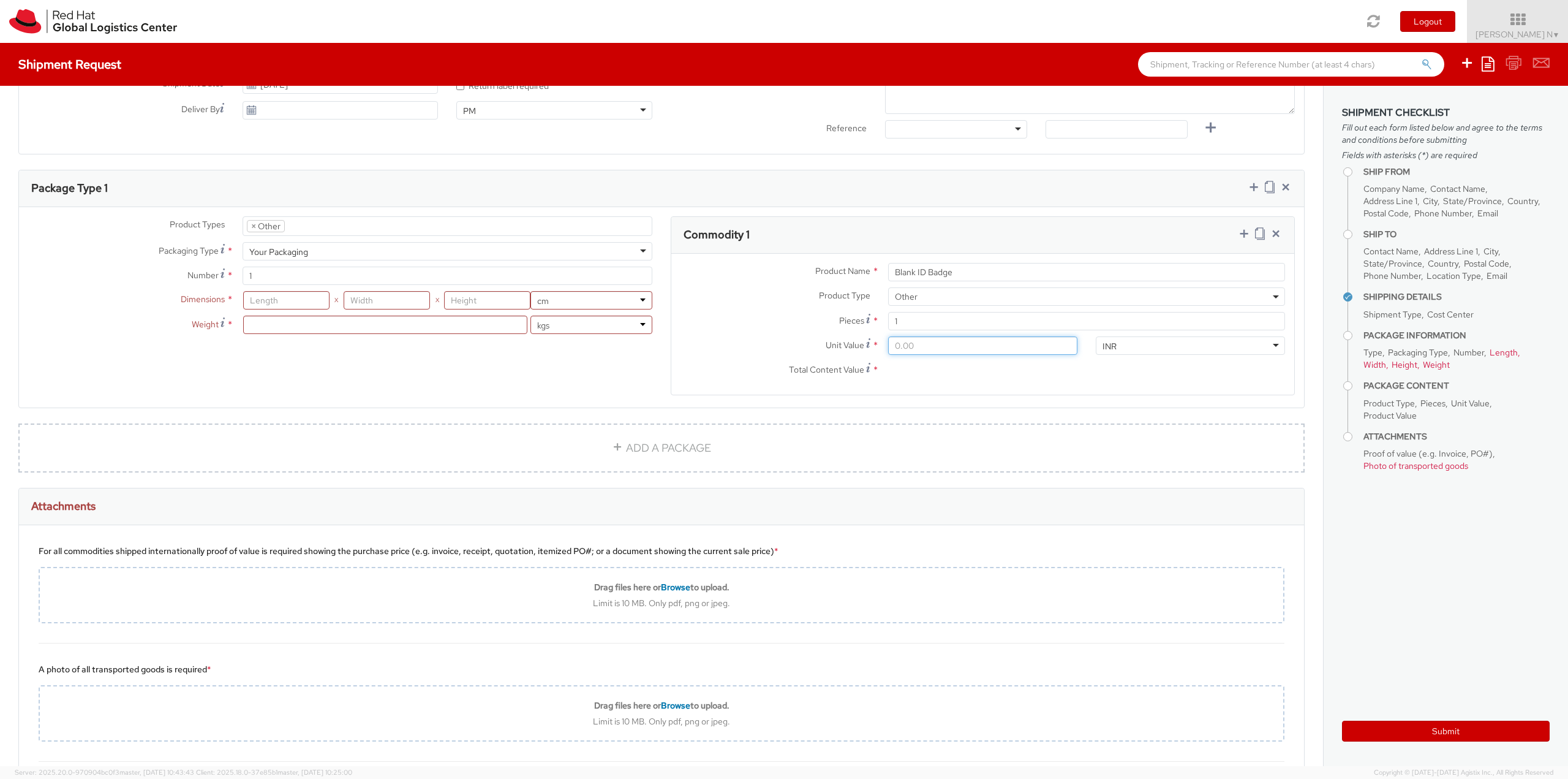
type input "3.00"
type input "31.00"
type input "315.00"
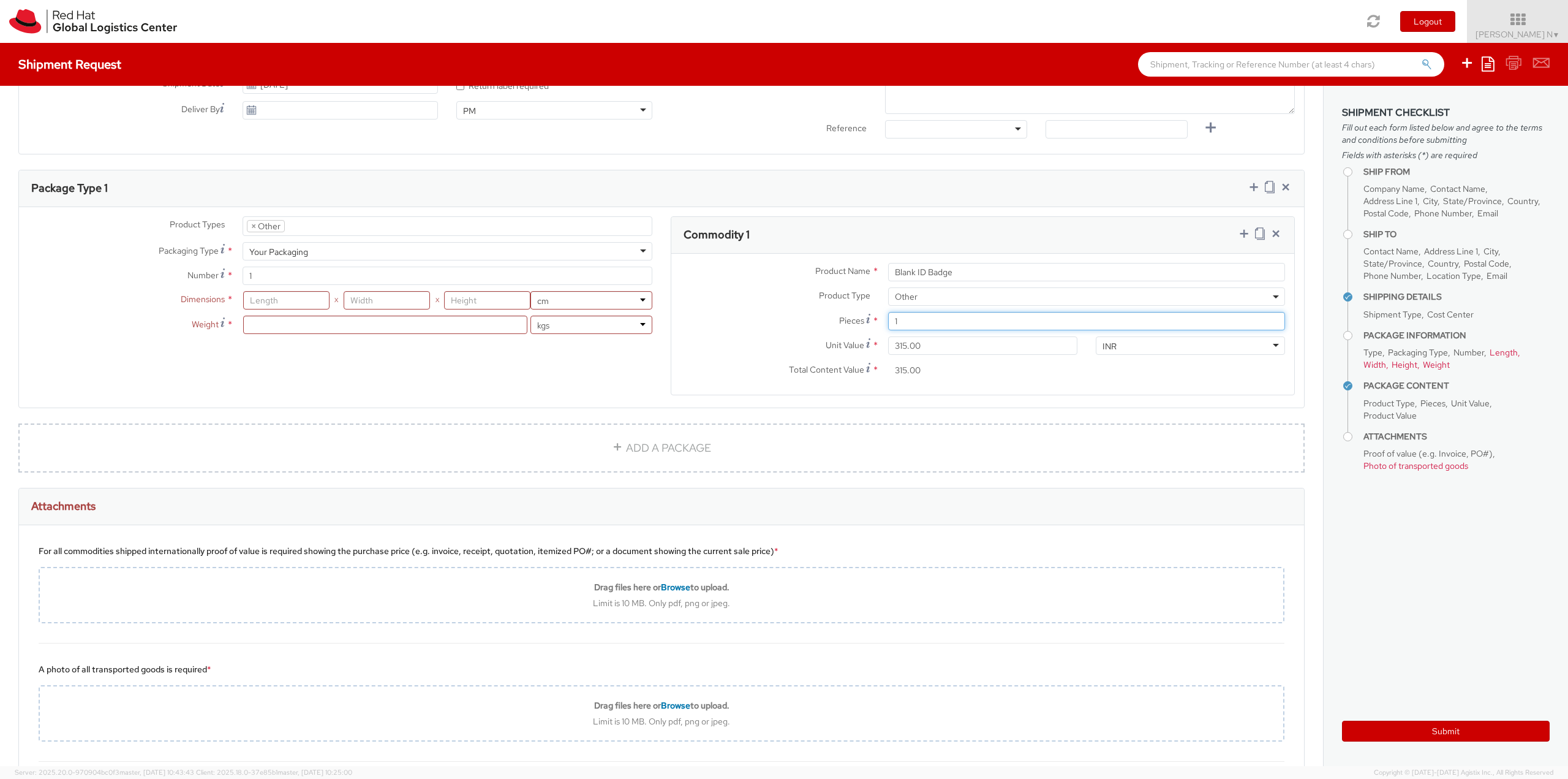
click at [905, 320] on input "1" at bounding box center [1086, 320] width 397 height 19
type input "0.00"
type input "100"
click at [908, 346] on input "0.00" at bounding box center [982, 346] width 189 height 19
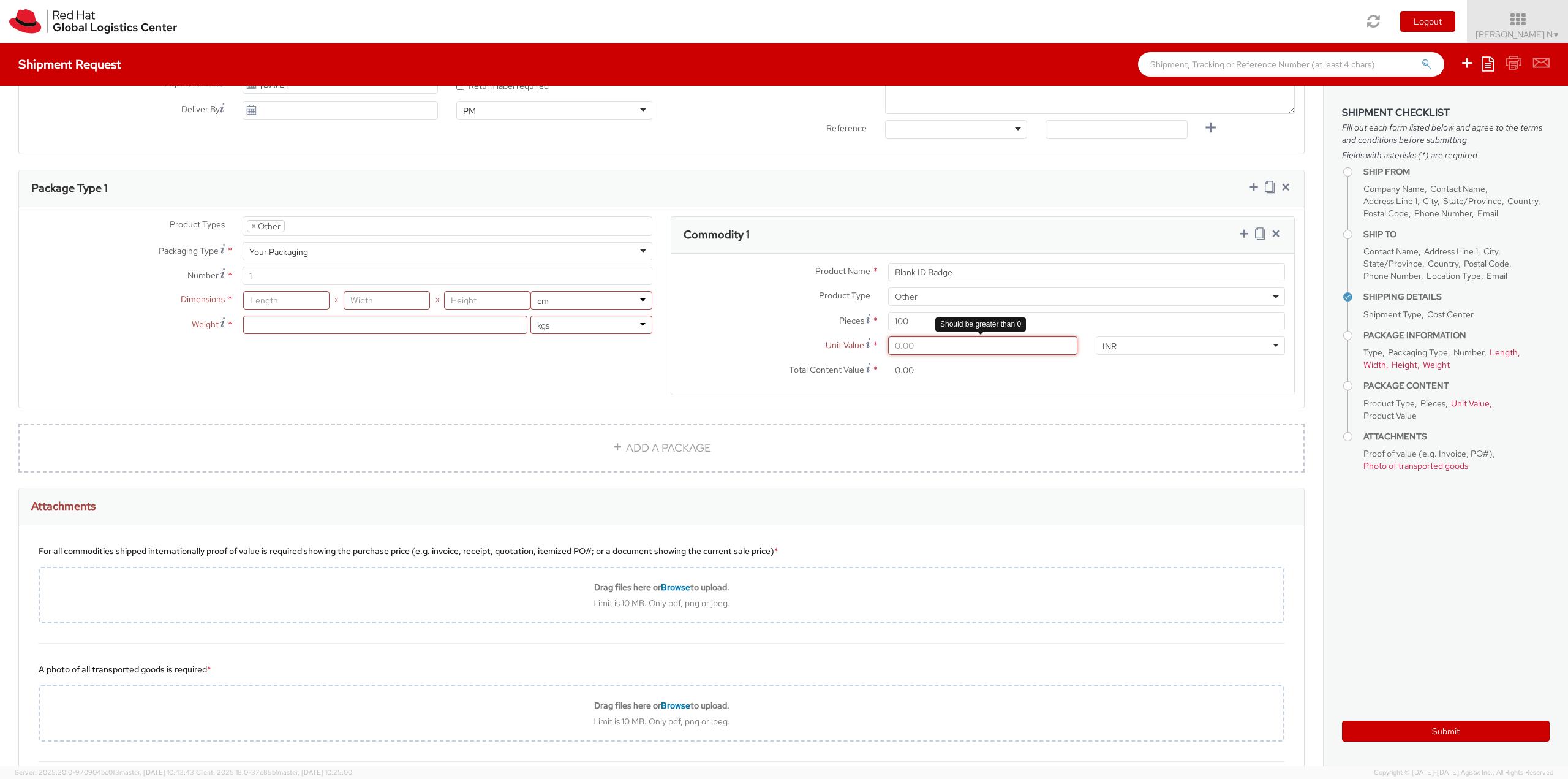
type input "3.00"
type input "300.00"
type input "31.00"
type input "3,100.00"
type input "315.00"
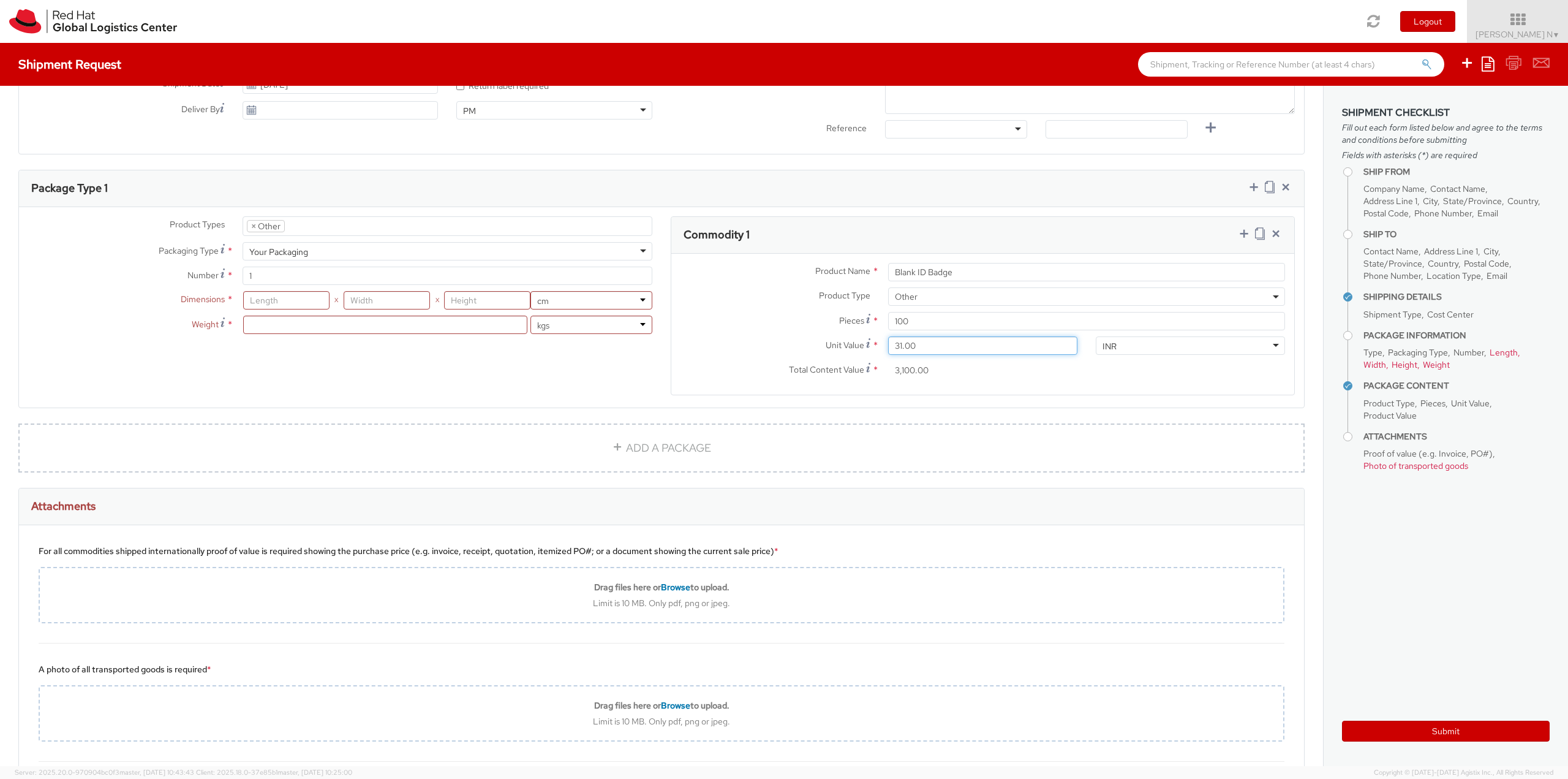
type input "31,500.00"
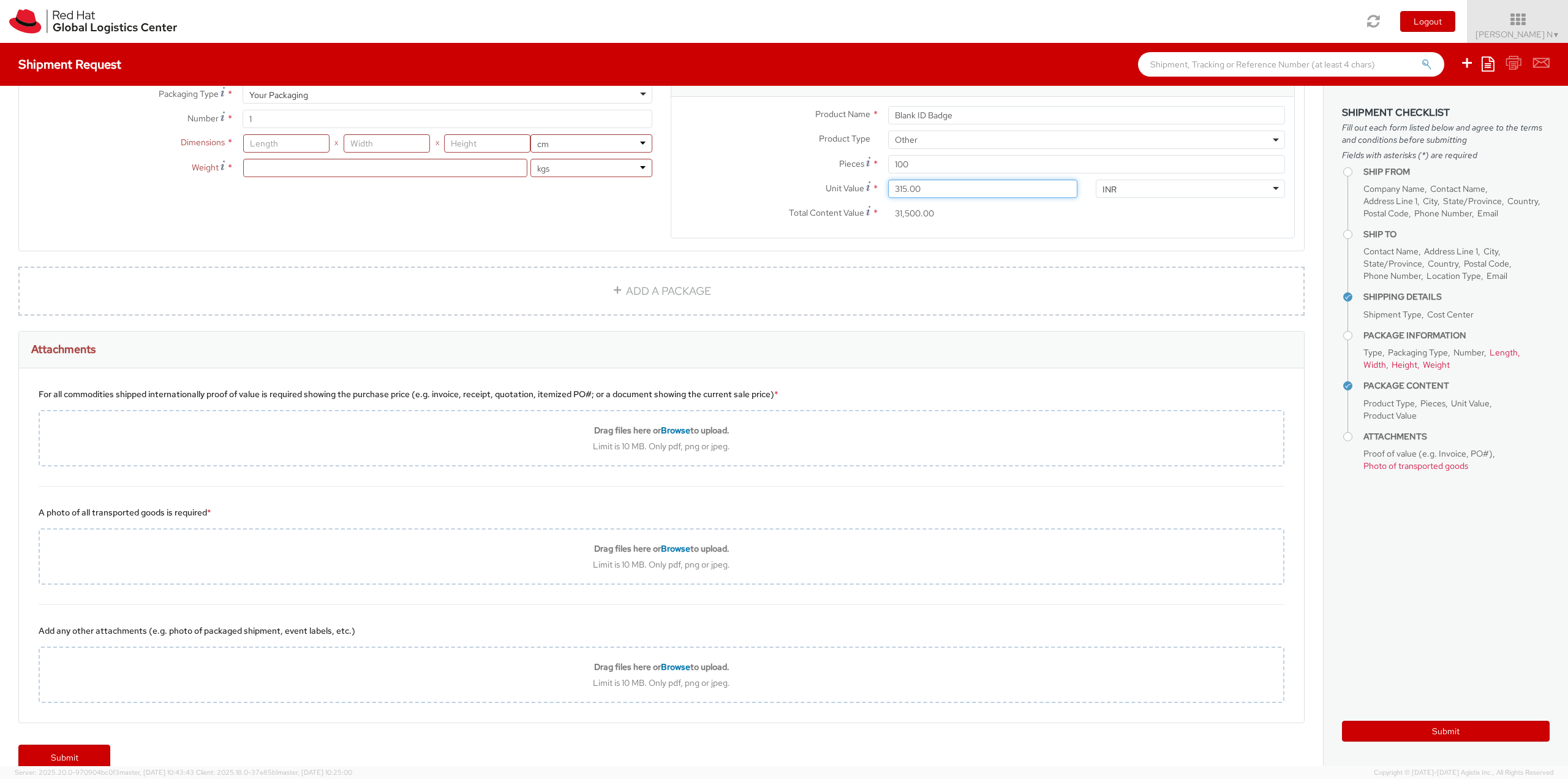
scroll to position [668, 0]
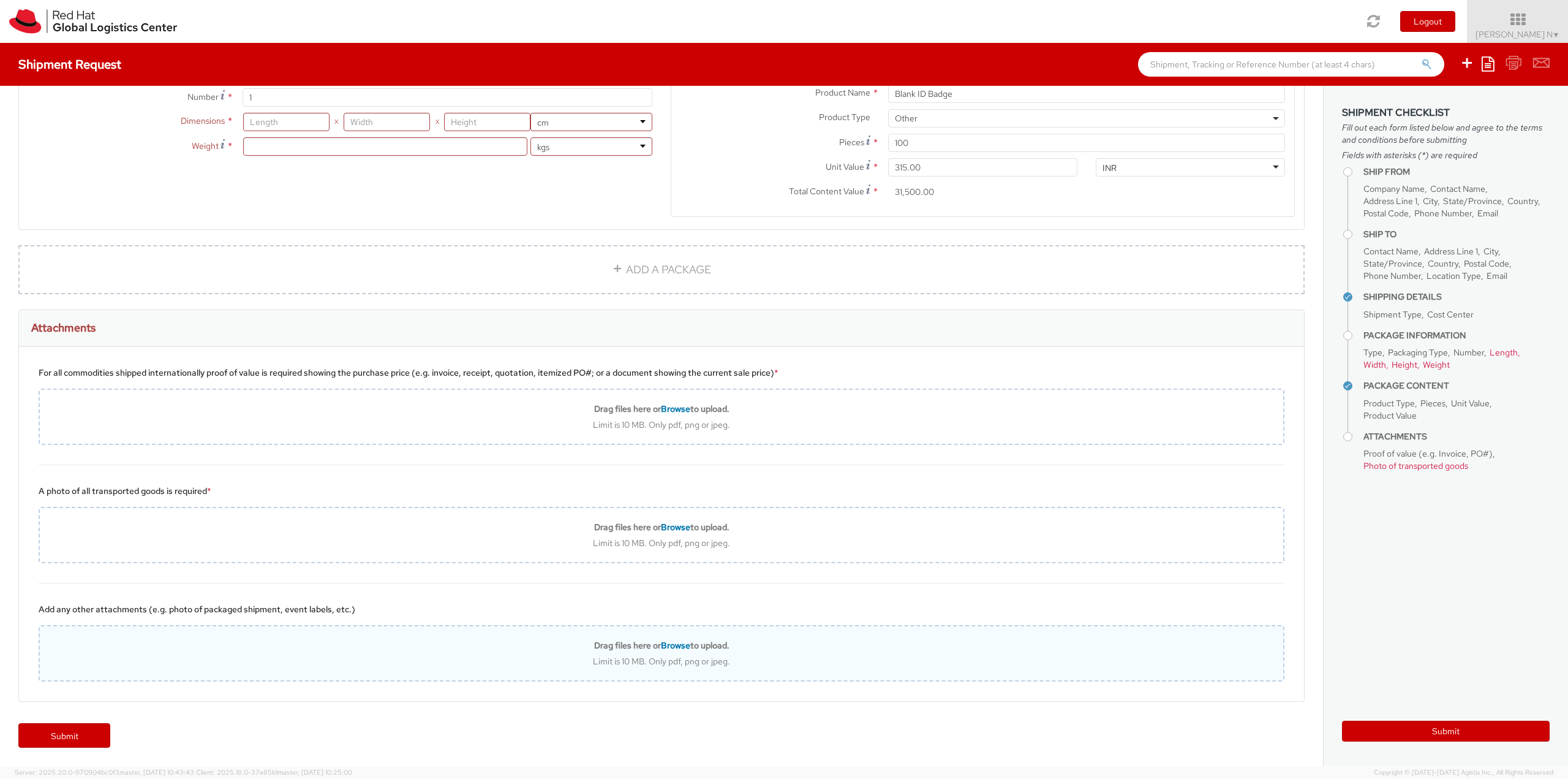
click at [677, 644] on span "Browse" at bounding box center [675, 646] width 29 height 11
type input "C:\fakepath\SalesOrd25191977 (2) (1)New.pdf"
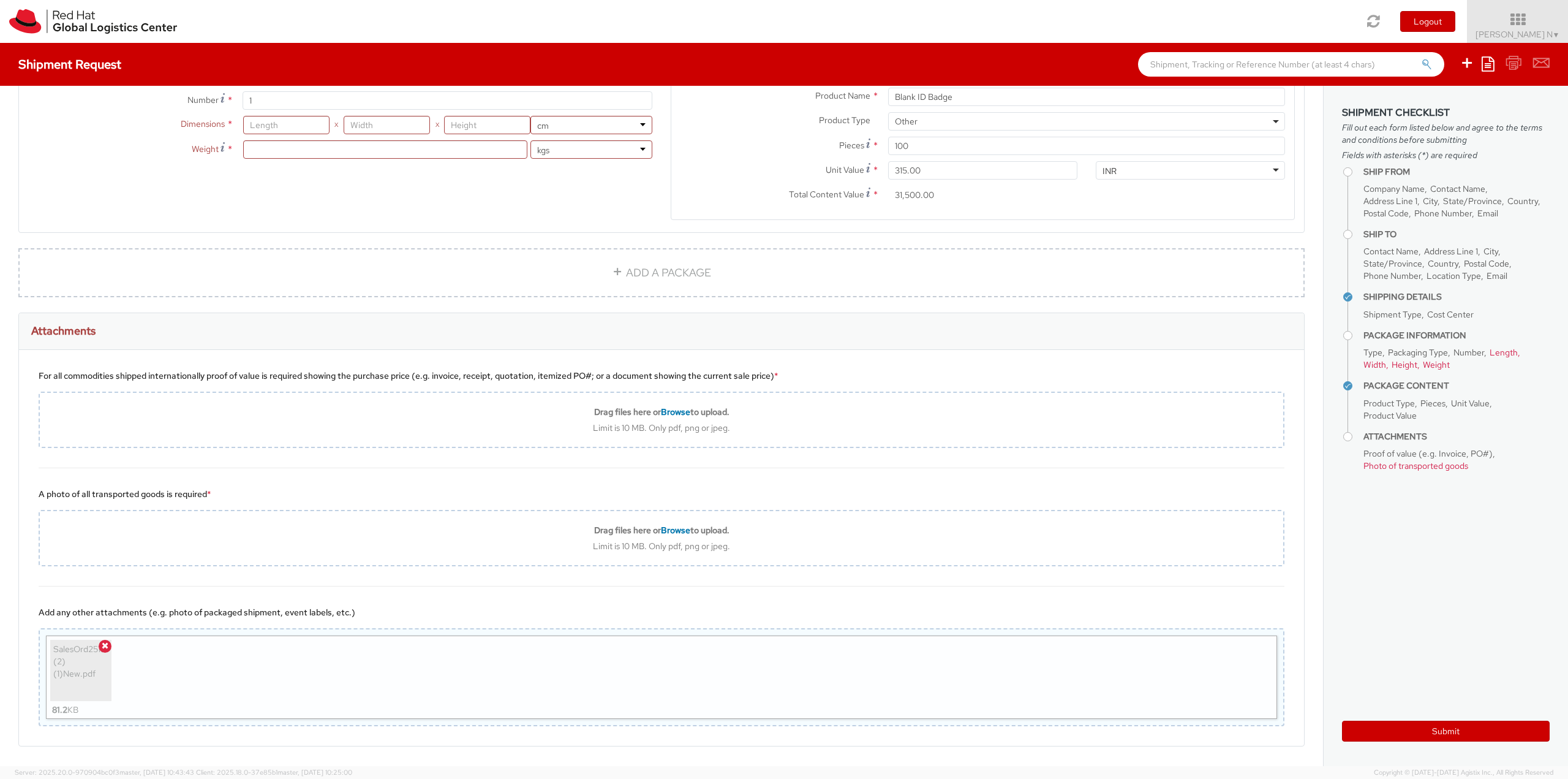
scroll to position [710, 0]
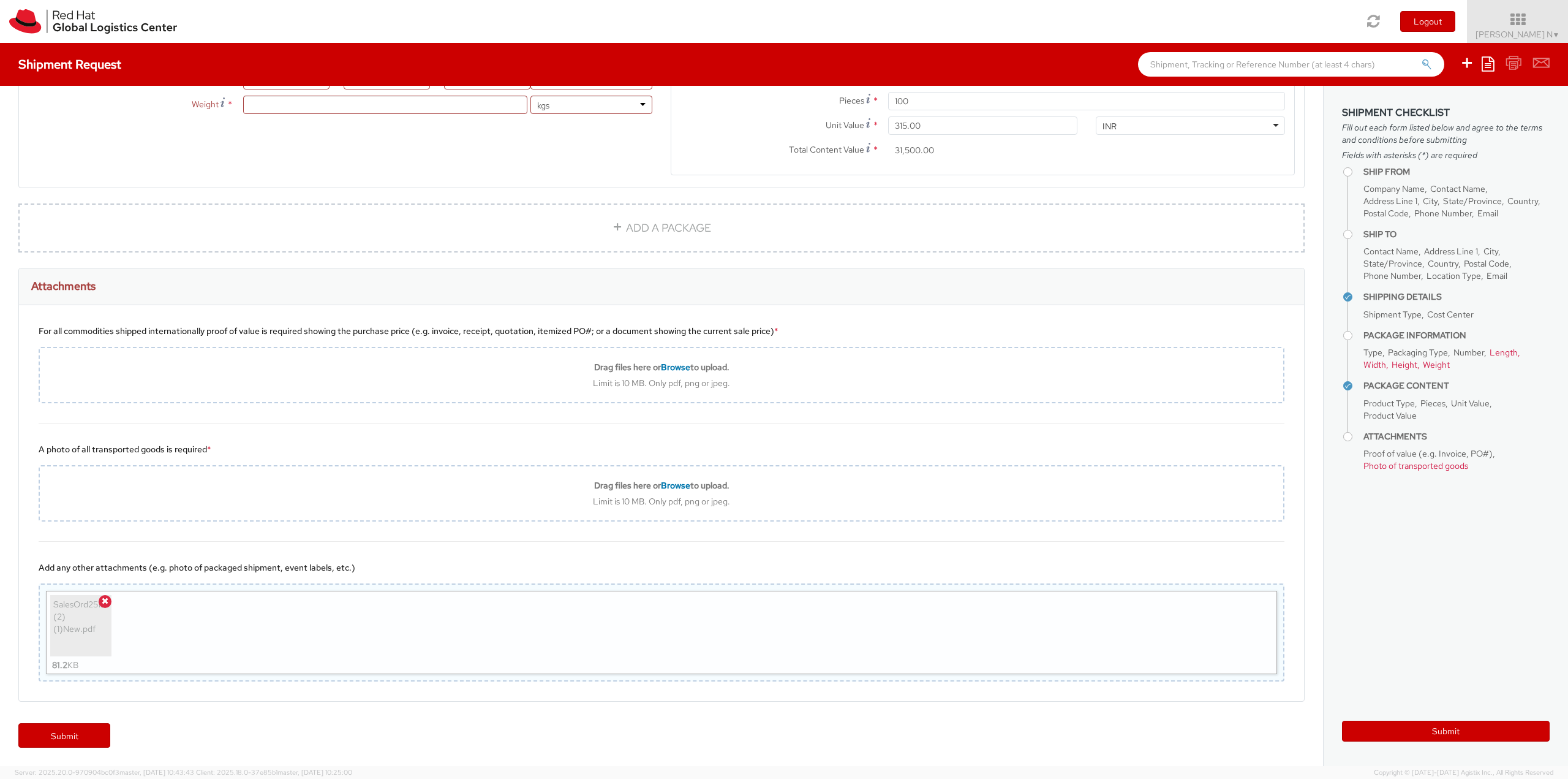
click at [88, 625] on div "SalesOrd25191977 (2) (1)New.pdf" at bounding box center [81, 625] width 55 height 55
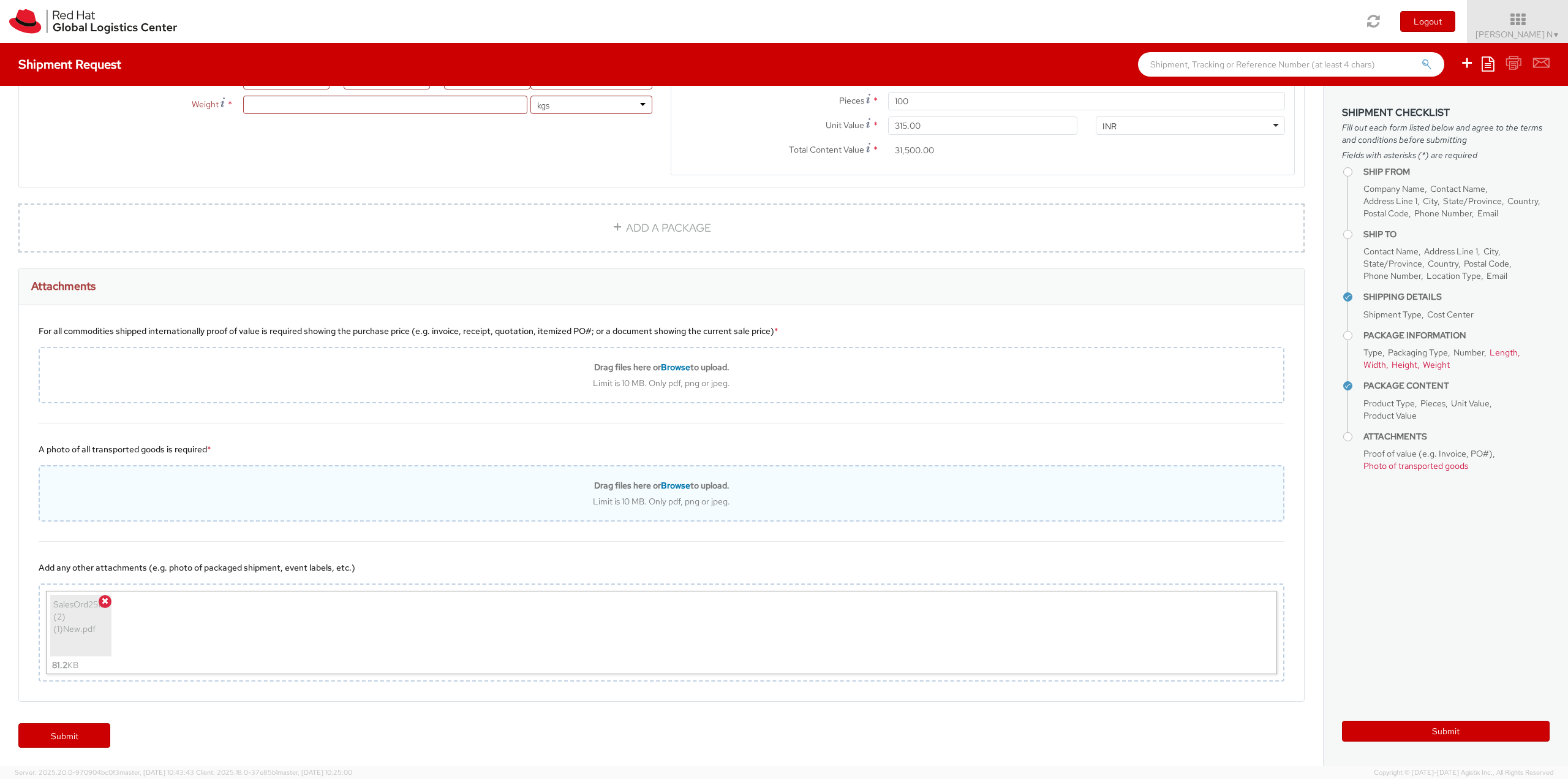
click at [531, 488] on div "Drag files here or Browse to upload." at bounding box center [661, 485] width 1243 height 11
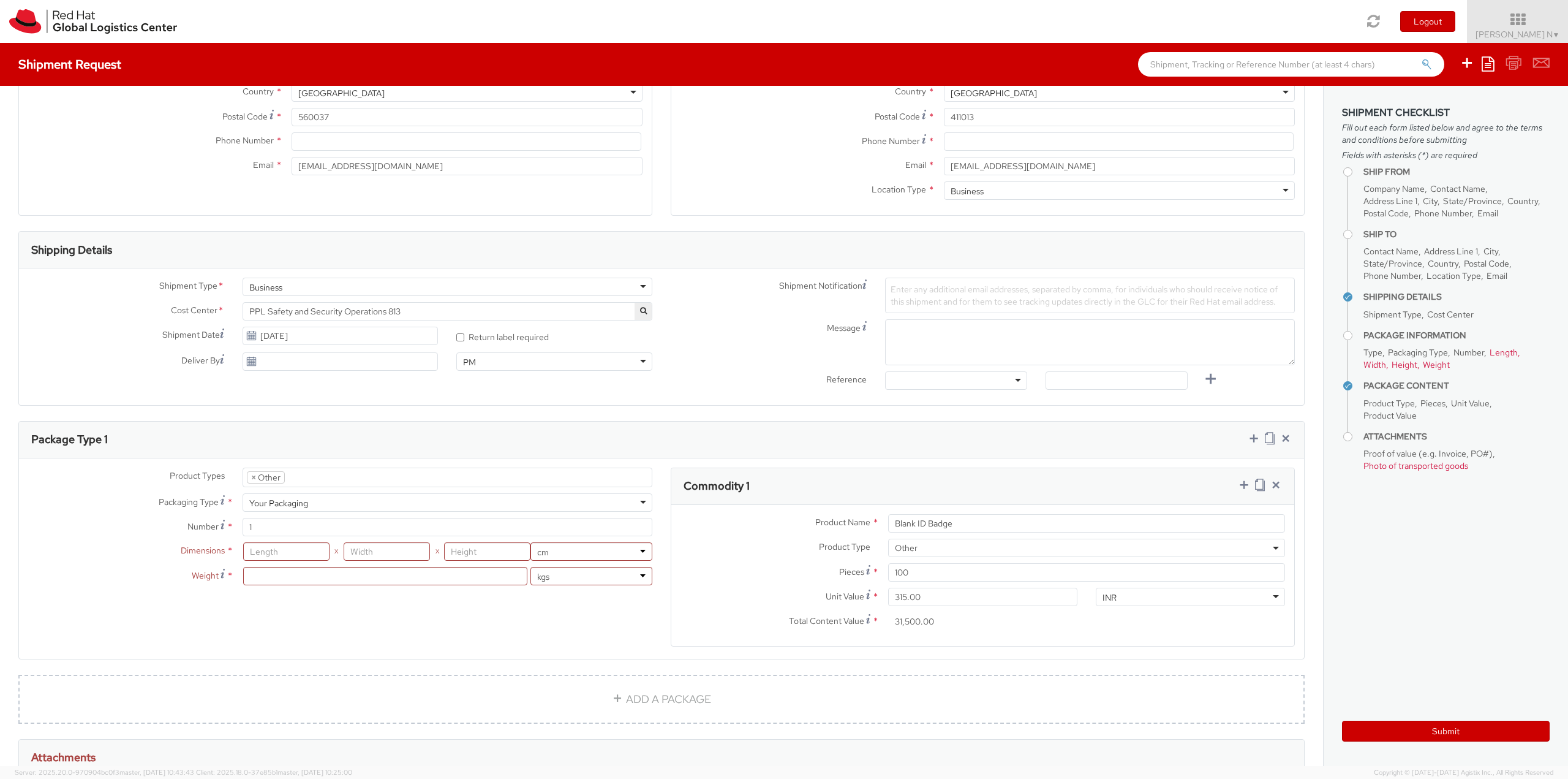
scroll to position [220, 0]
